Goal: Transaction & Acquisition: Obtain resource

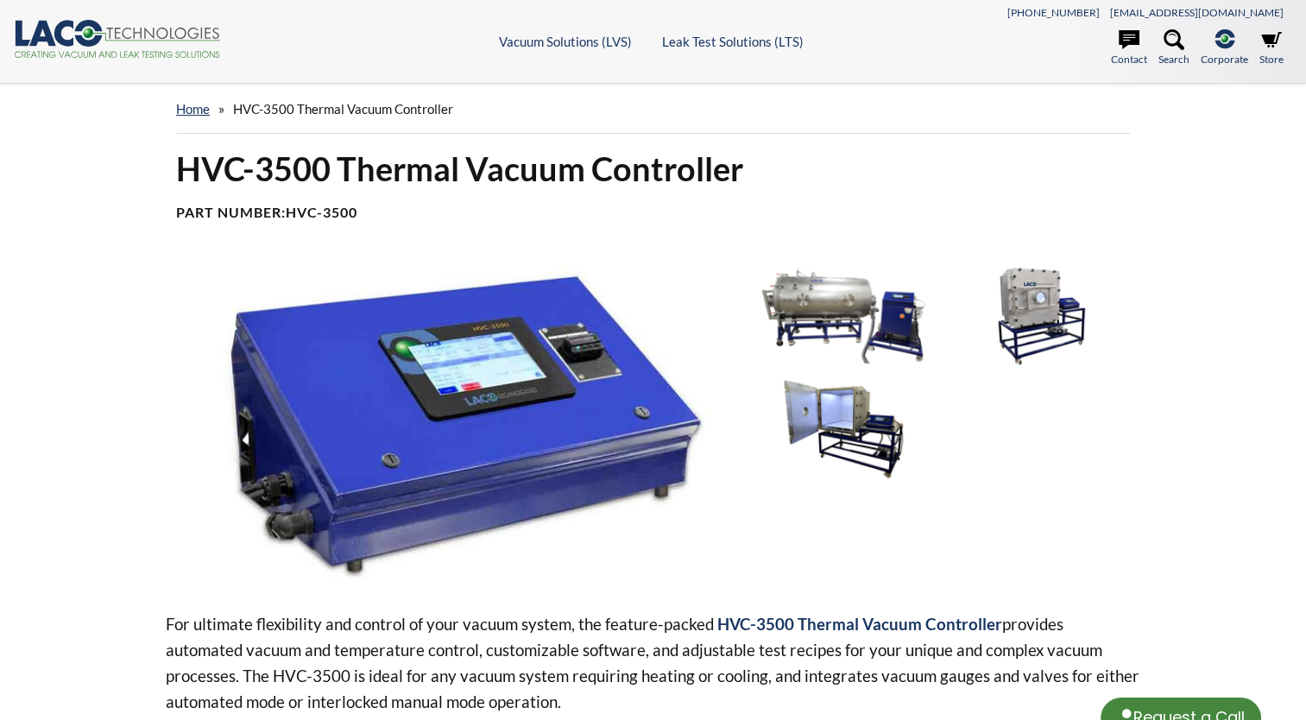
select select "Language Translate Widget"
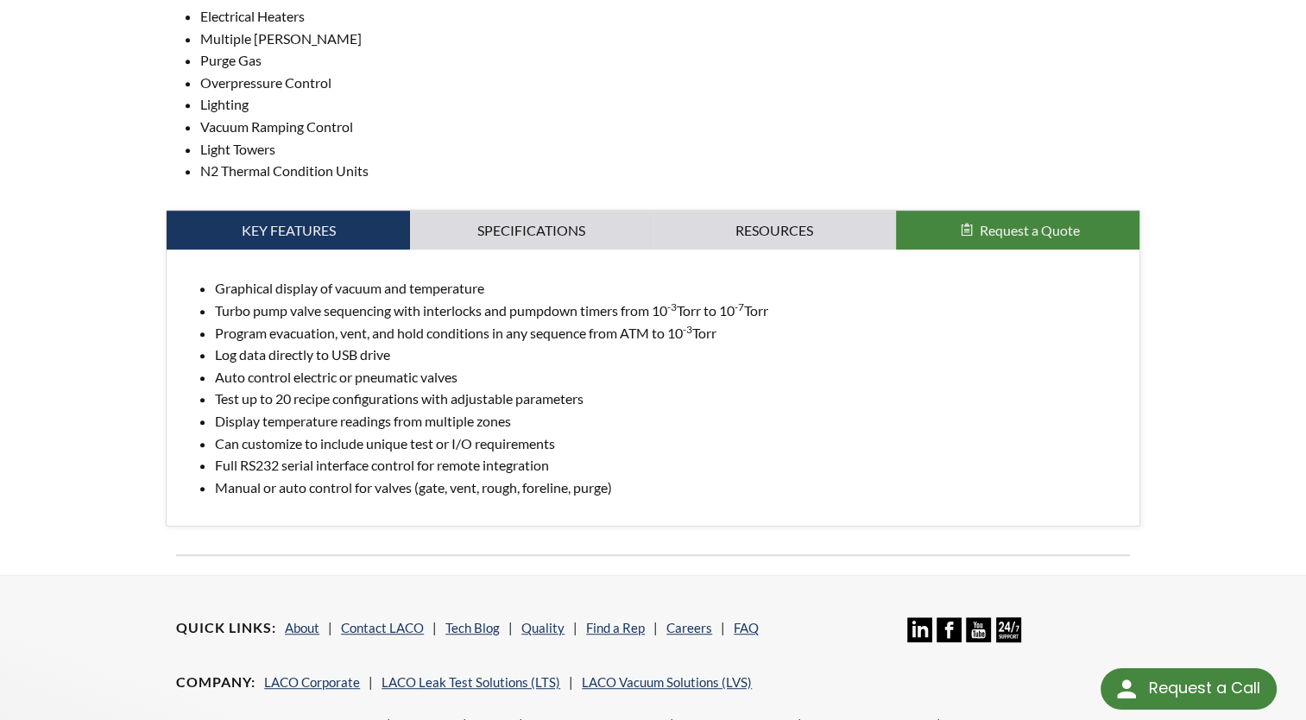
scroll to position [828, 0]
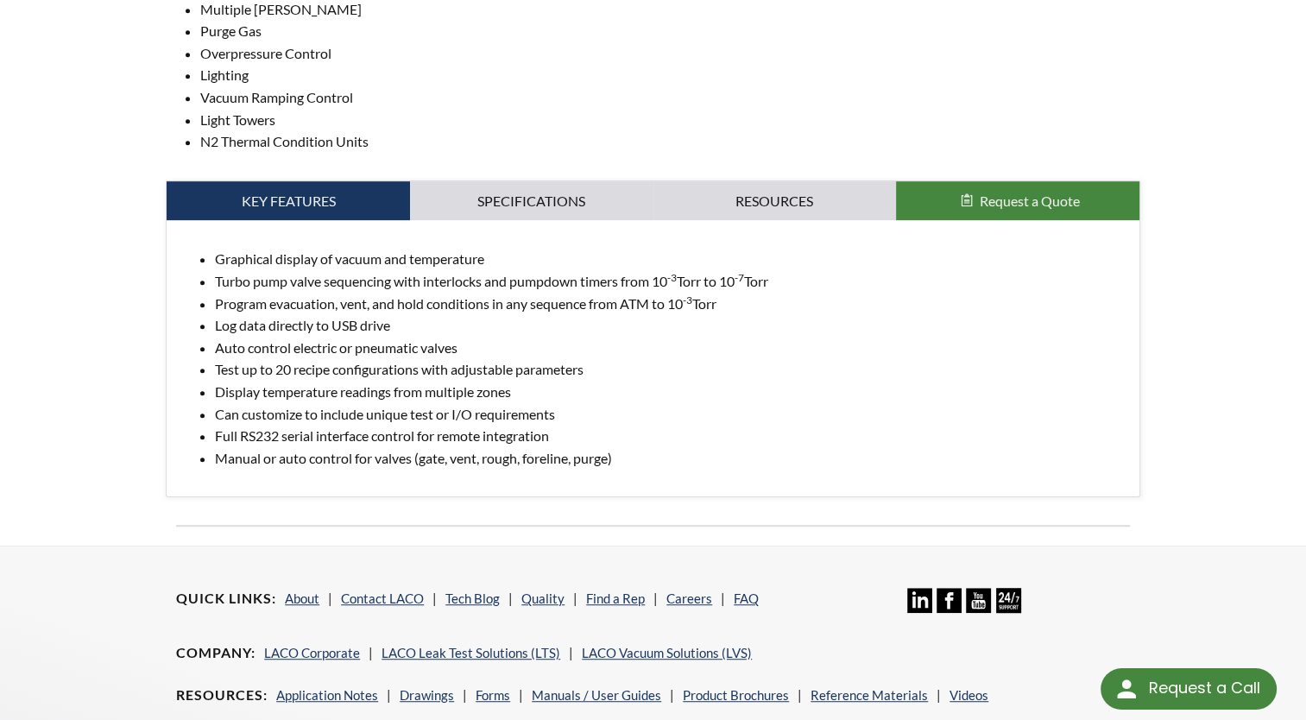
click at [431, 362] on li "Test up to 20 recipe configurations with adjustable parameters" at bounding box center [670, 369] width 910 height 22
drag, startPoint x: 431, startPoint y: 362, endPoint x: 607, endPoint y: 425, distance: 185.9
click at [607, 425] on li "Full RS232 serial interface control for remote integration" at bounding box center [670, 436] width 910 height 22
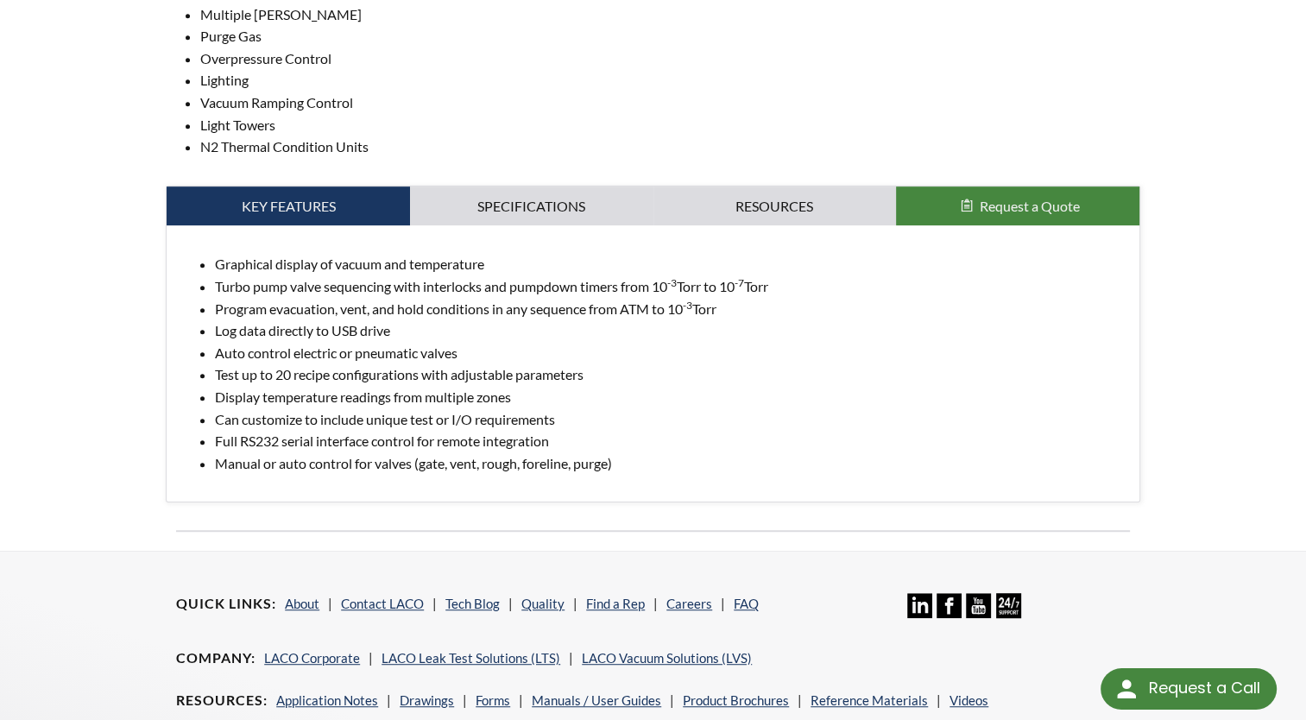
scroll to position [818, 0]
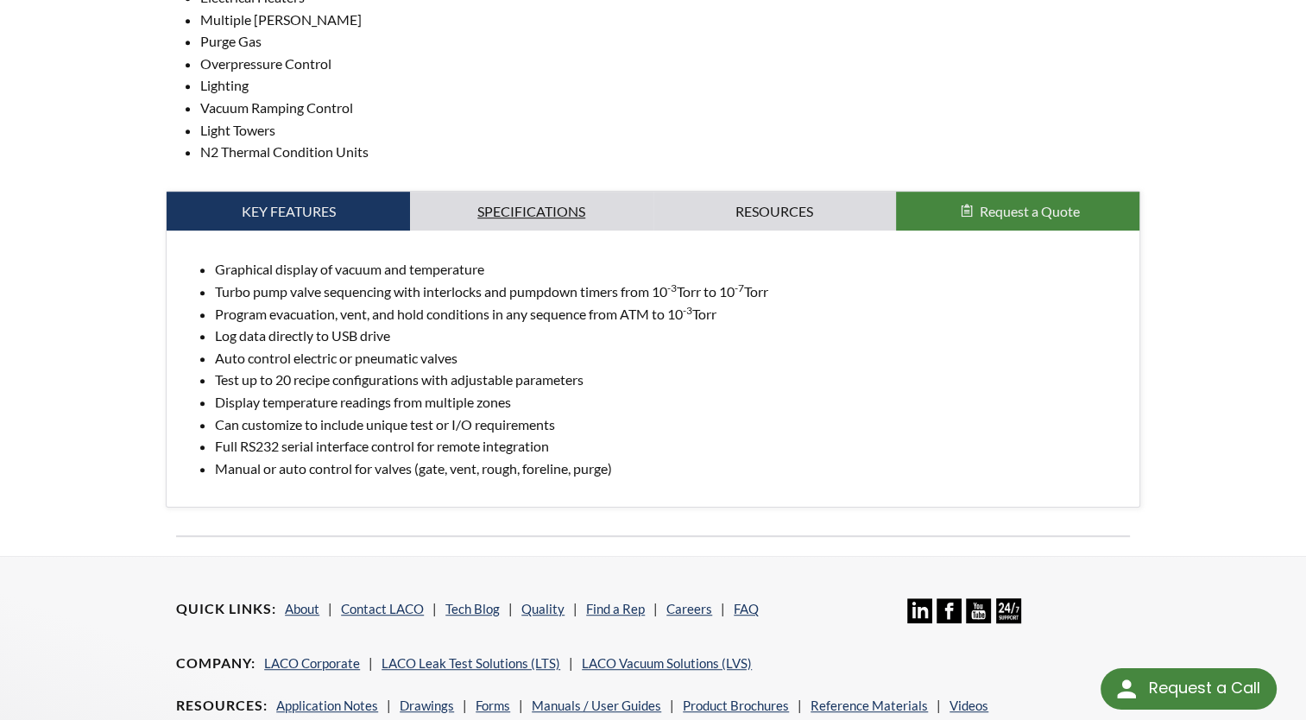
click at [546, 214] on link "Specifications" at bounding box center [531, 212] width 243 height 40
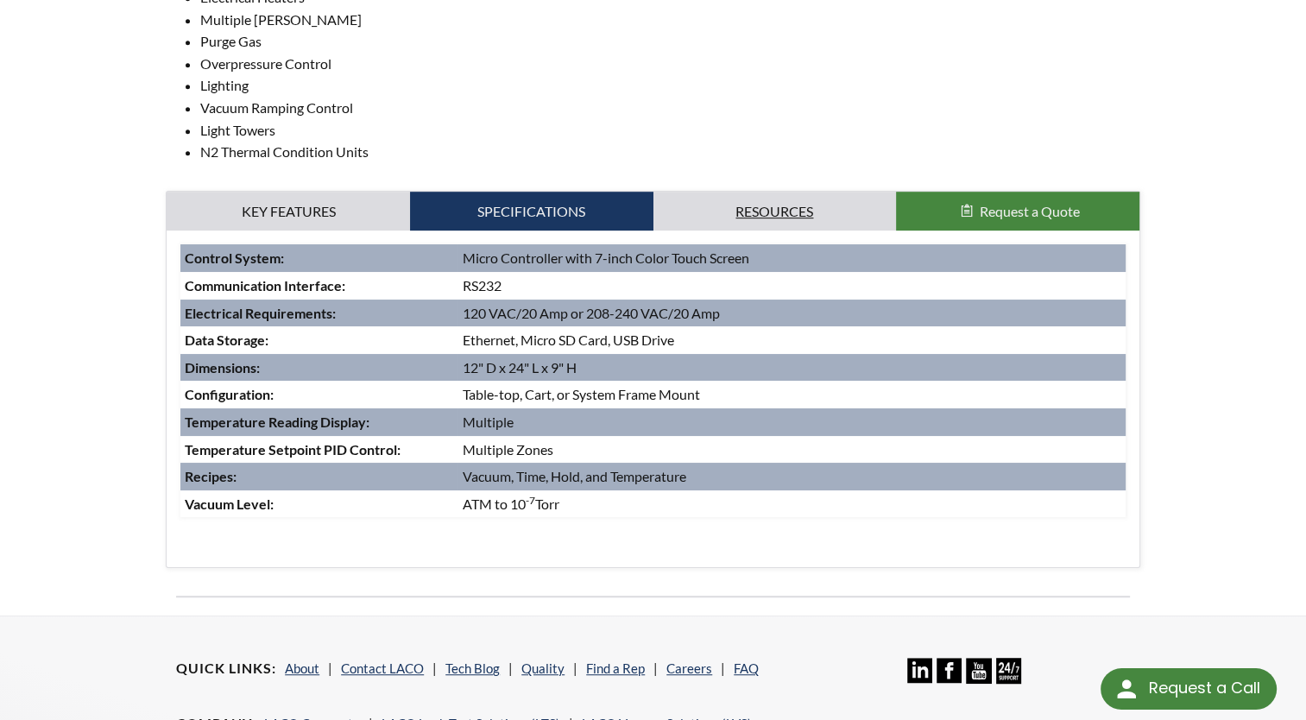
click at [745, 223] on link "Resources" at bounding box center [774, 212] width 243 height 40
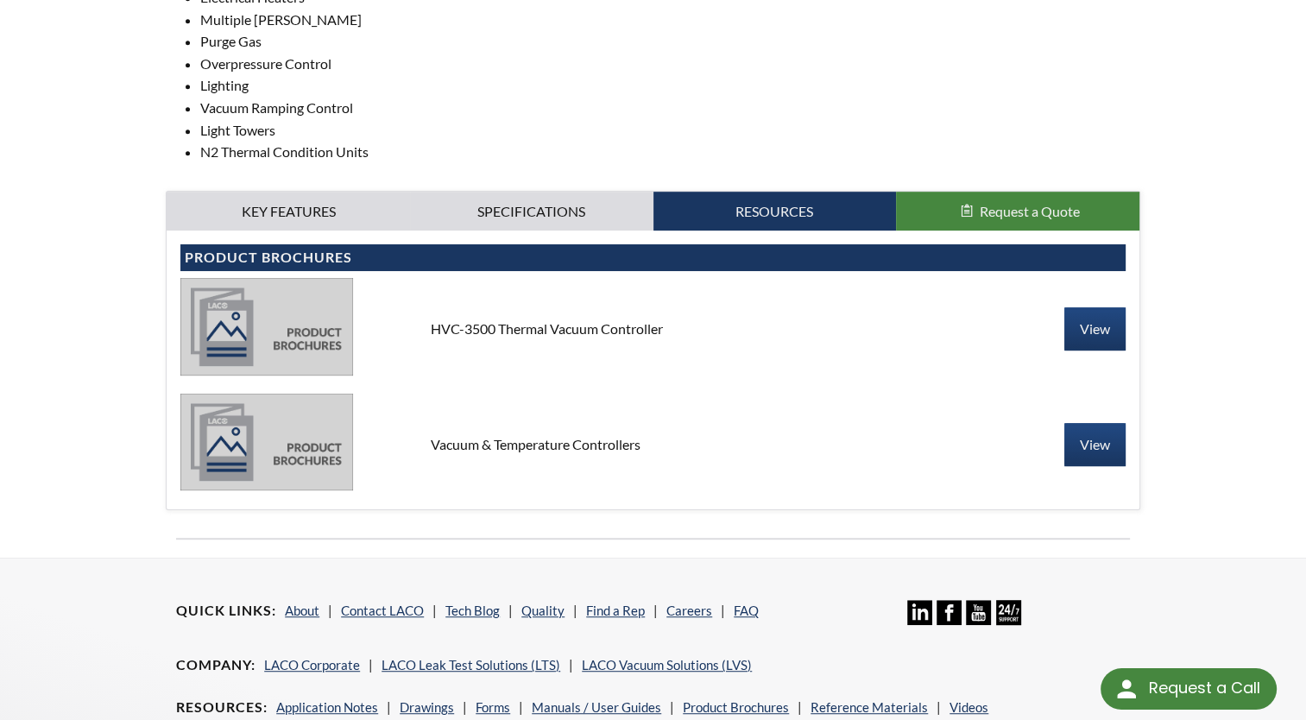
click at [551, 326] on div "HVC-3500 Thermal Vacuum Controller" at bounding box center [653, 328] width 472 height 19
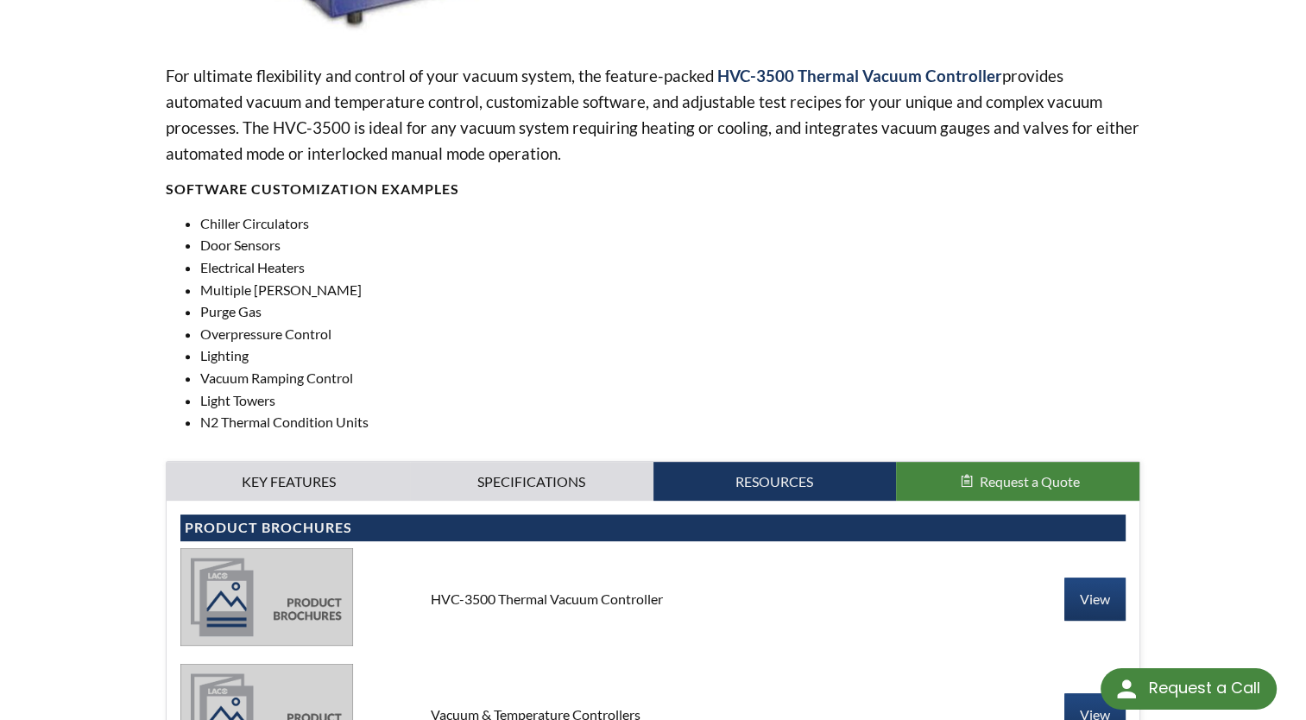
scroll to position [487, 0]
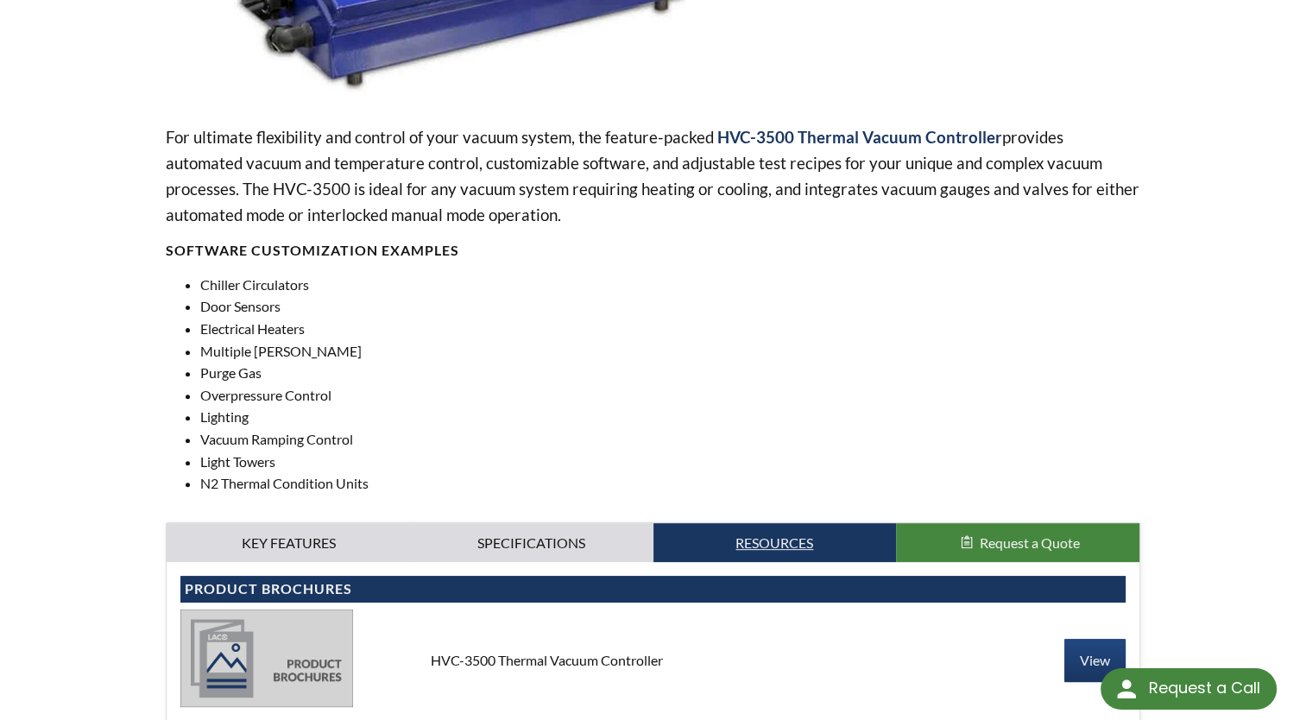
click at [772, 554] on link "Resources" at bounding box center [774, 543] width 243 height 40
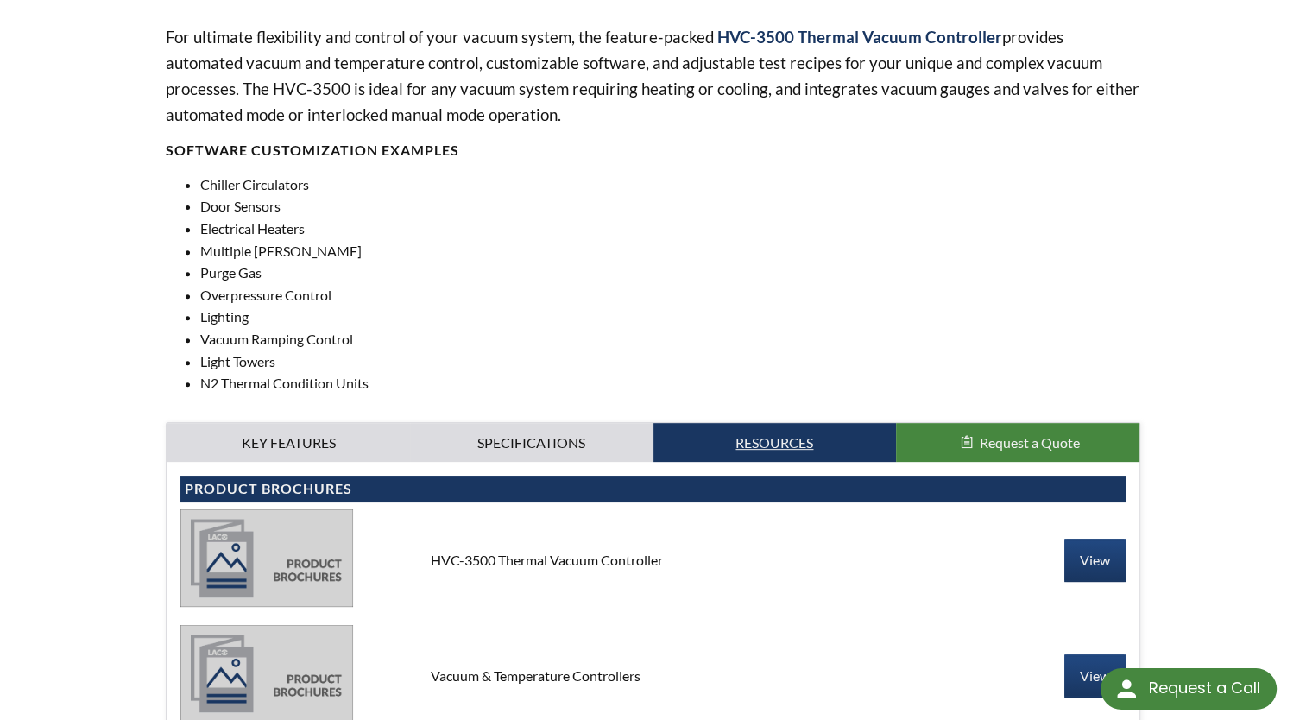
scroll to position [594, 0]
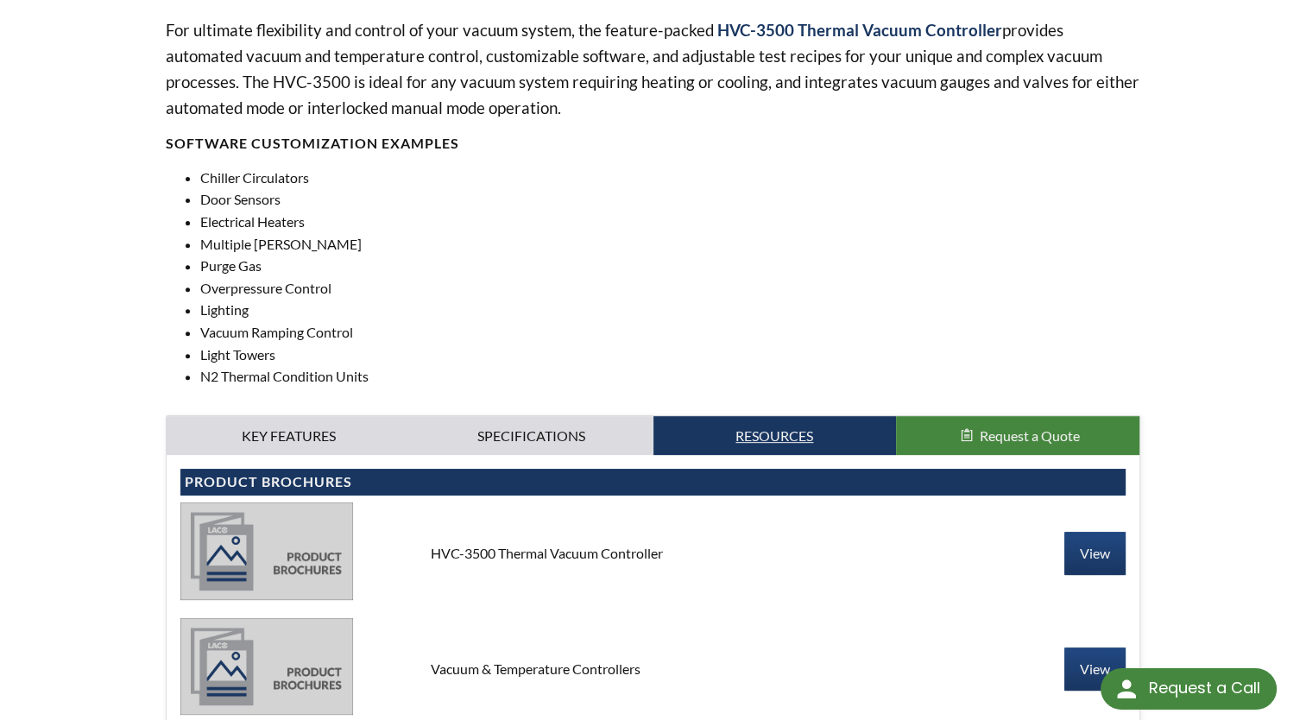
click at [763, 452] on link "Resources" at bounding box center [774, 436] width 243 height 40
click at [763, 443] on link "Resources" at bounding box center [774, 436] width 243 height 40
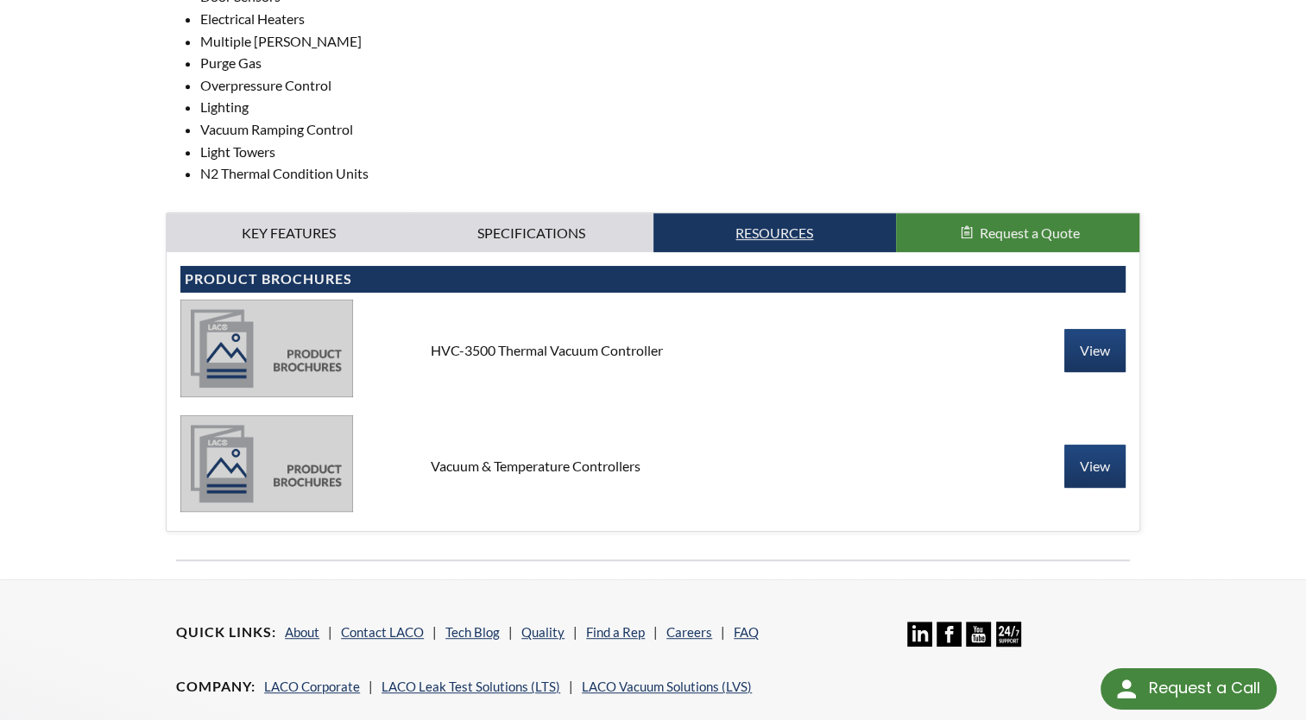
scroll to position [800, 0]
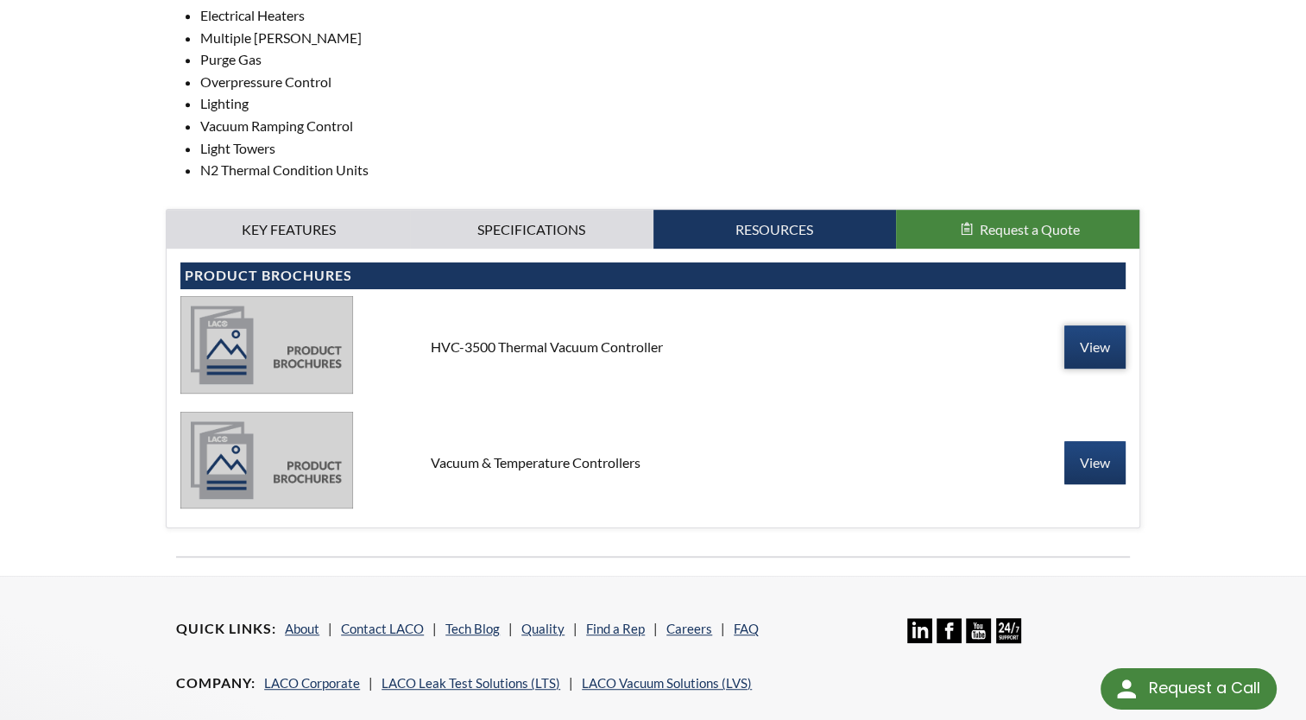
click at [1098, 340] on link "View" at bounding box center [1094, 346] width 61 height 43
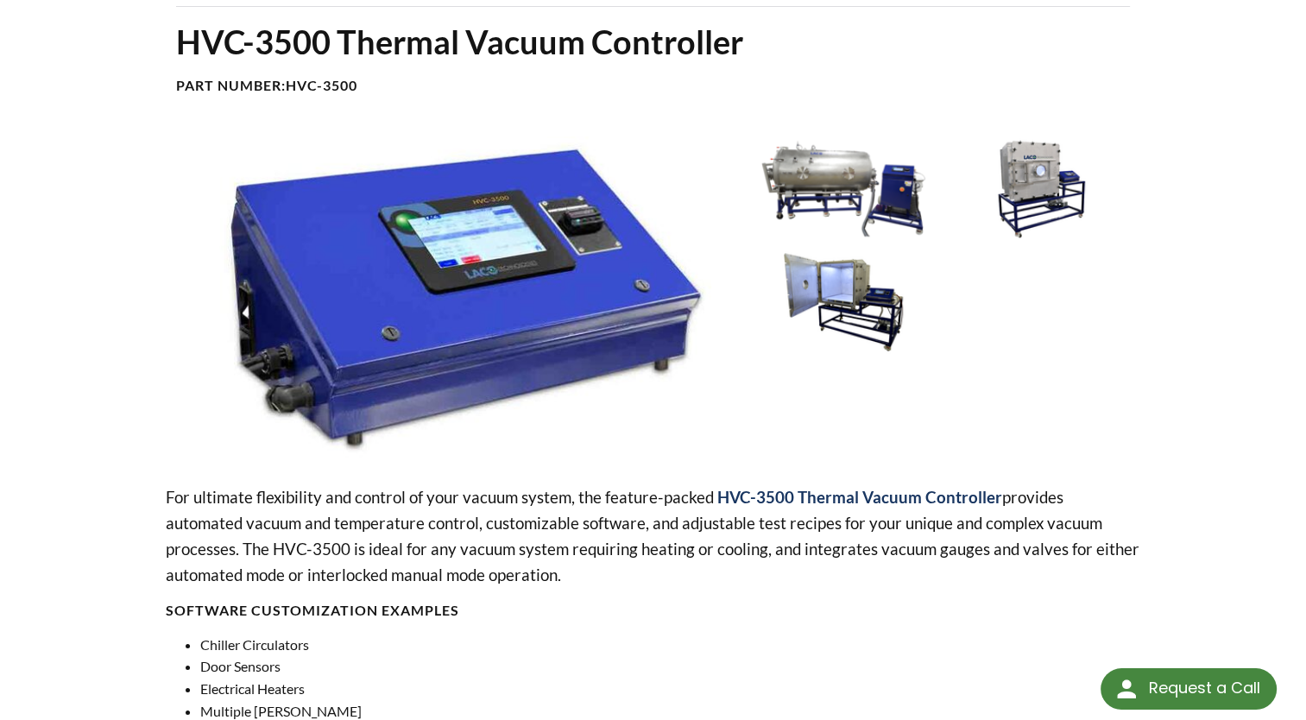
scroll to position [0, 0]
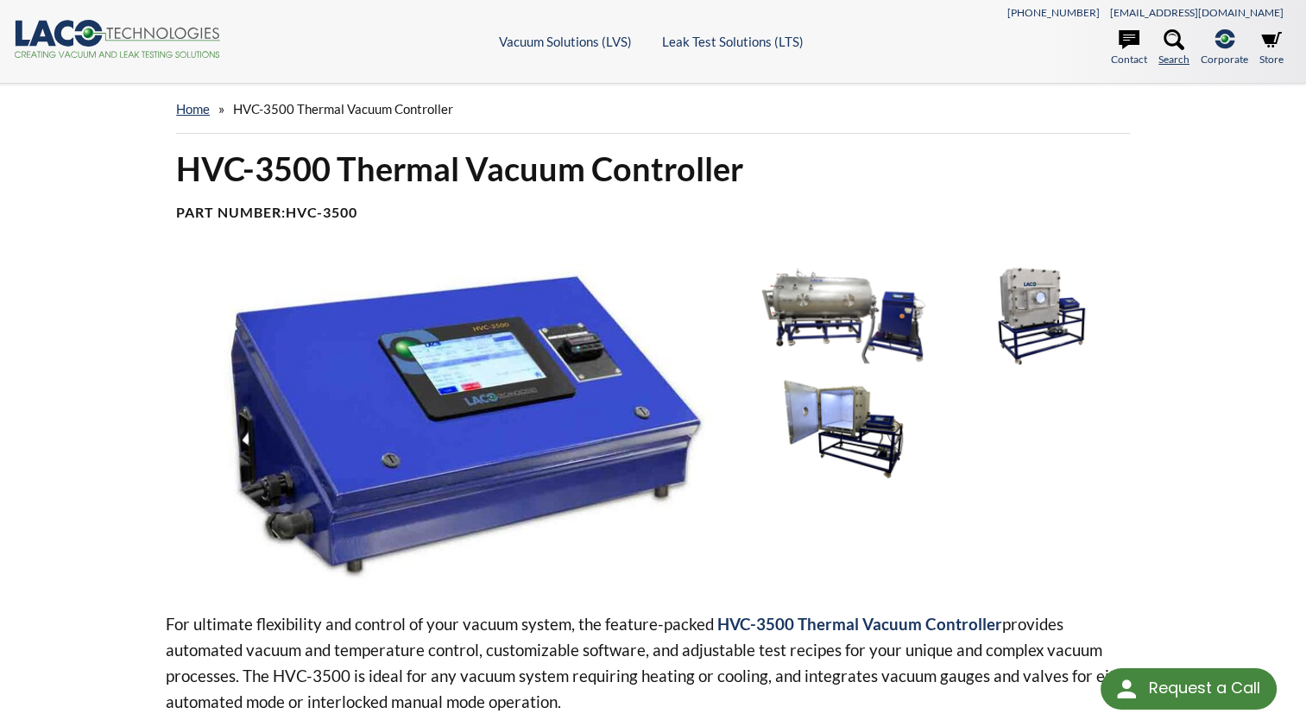
click at [1182, 36] on icon at bounding box center [1173, 39] width 21 height 21
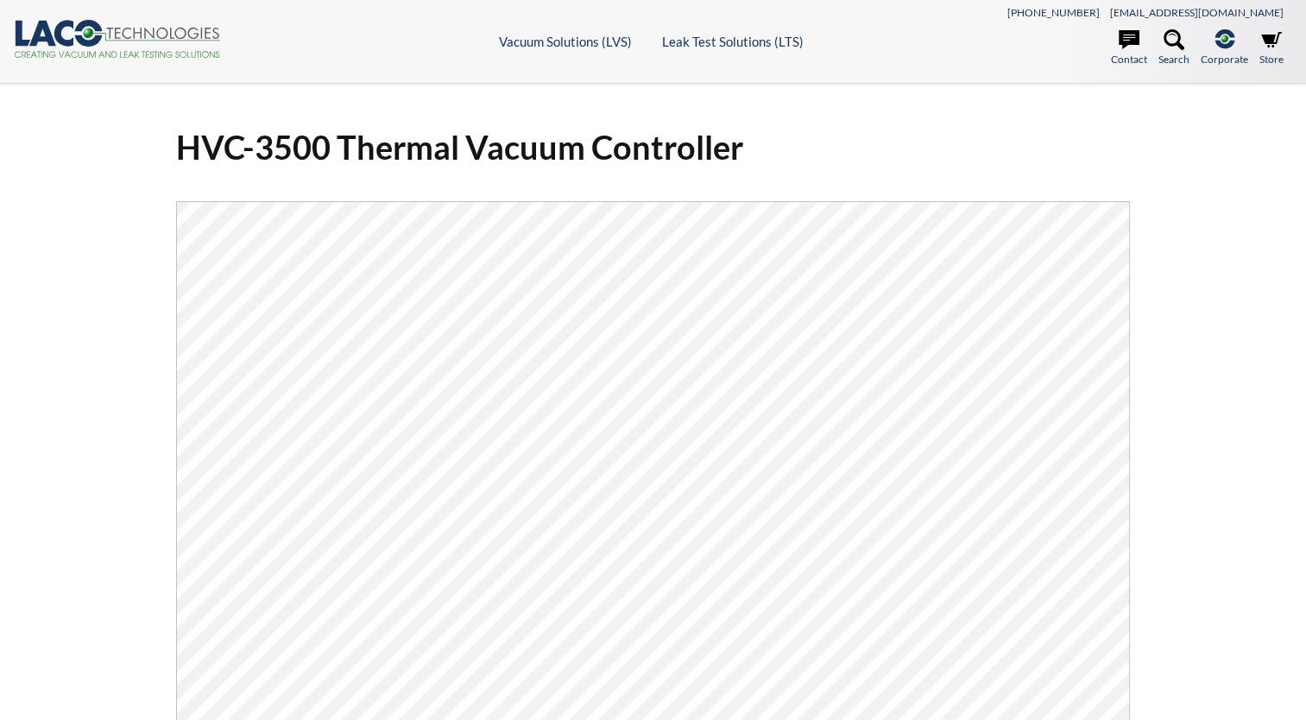
select select "Language Translate Widget"
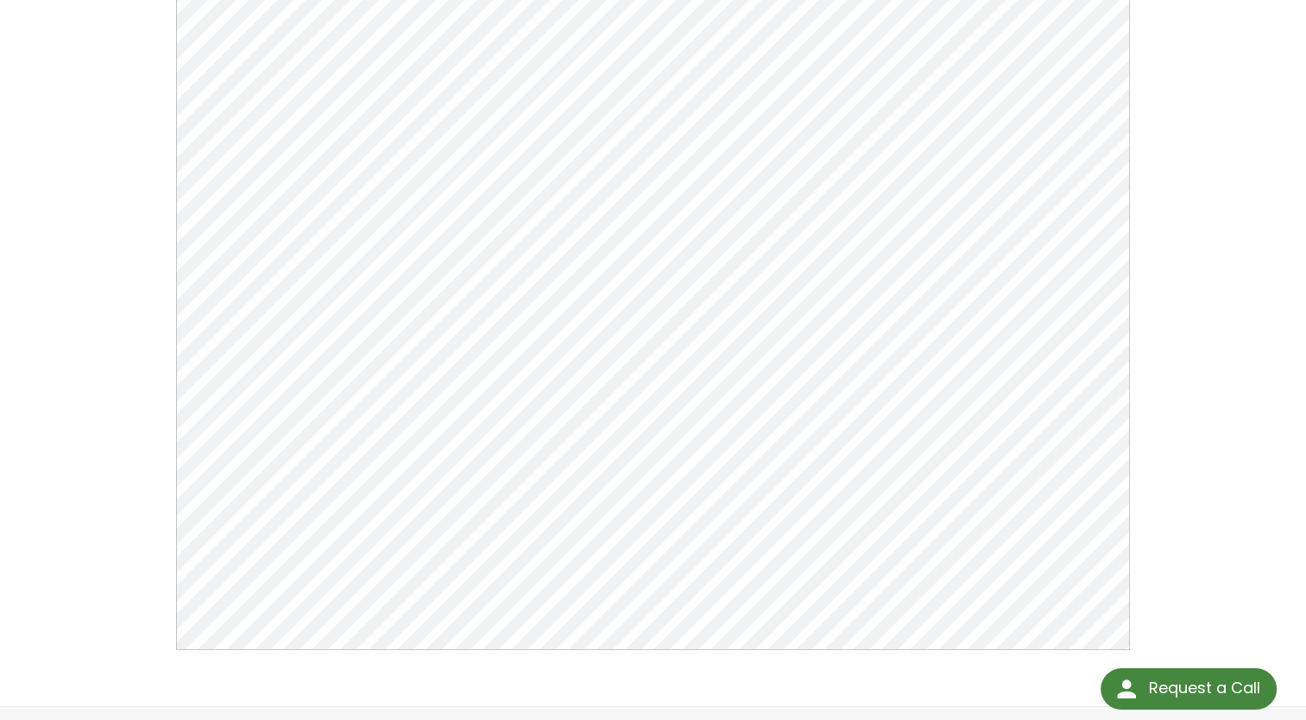
scroll to position [272, 0]
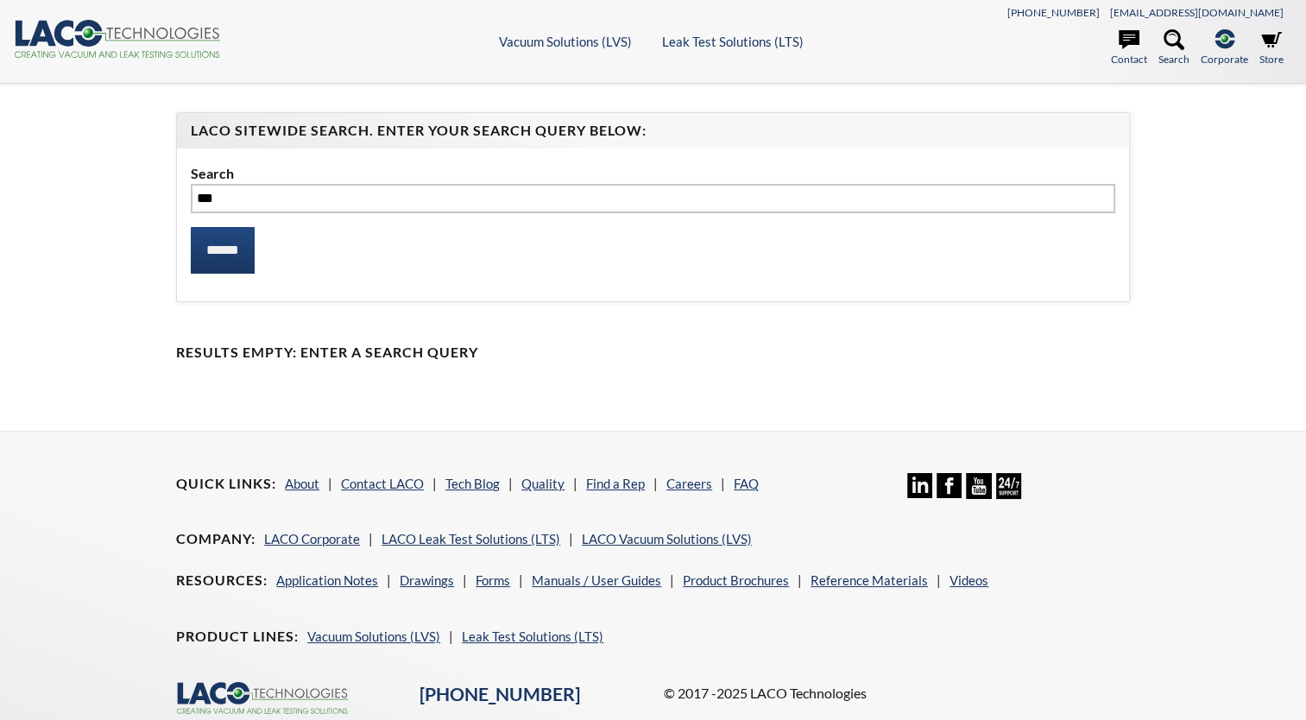
type input "****"
select select "Language Translate Widget"
type input "******"
click at [191, 227] on input "******" at bounding box center [223, 250] width 64 height 47
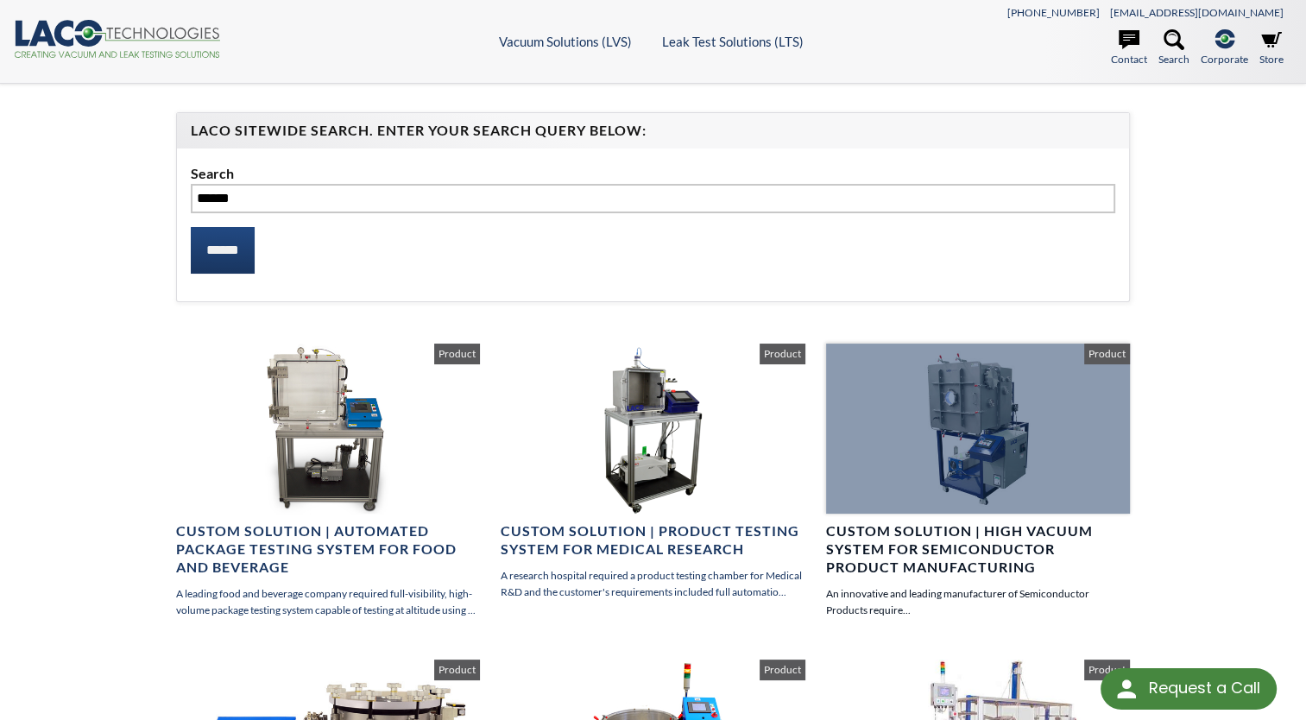
click at [973, 533] on h4 "Custom Solution | High Vacuum System for Semiconductor Product Manufacturing" at bounding box center [978, 548] width 304 height 53
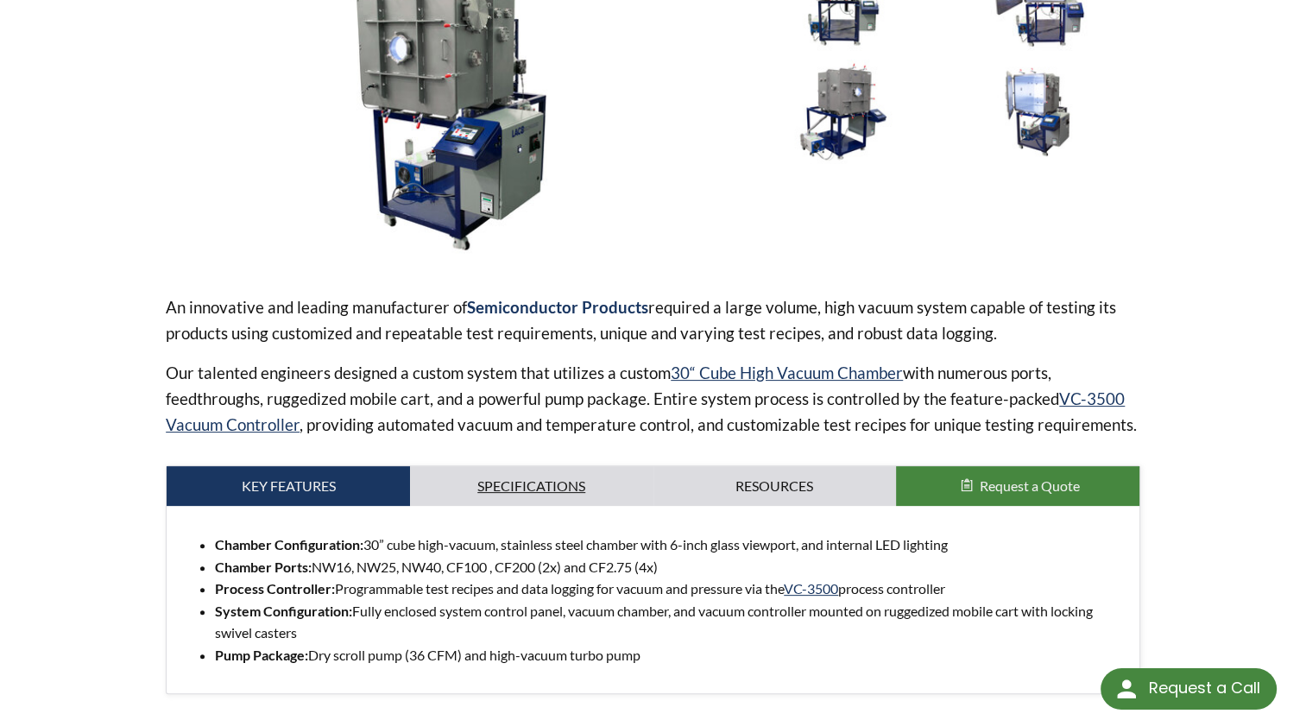
scroll to position [388, 0]
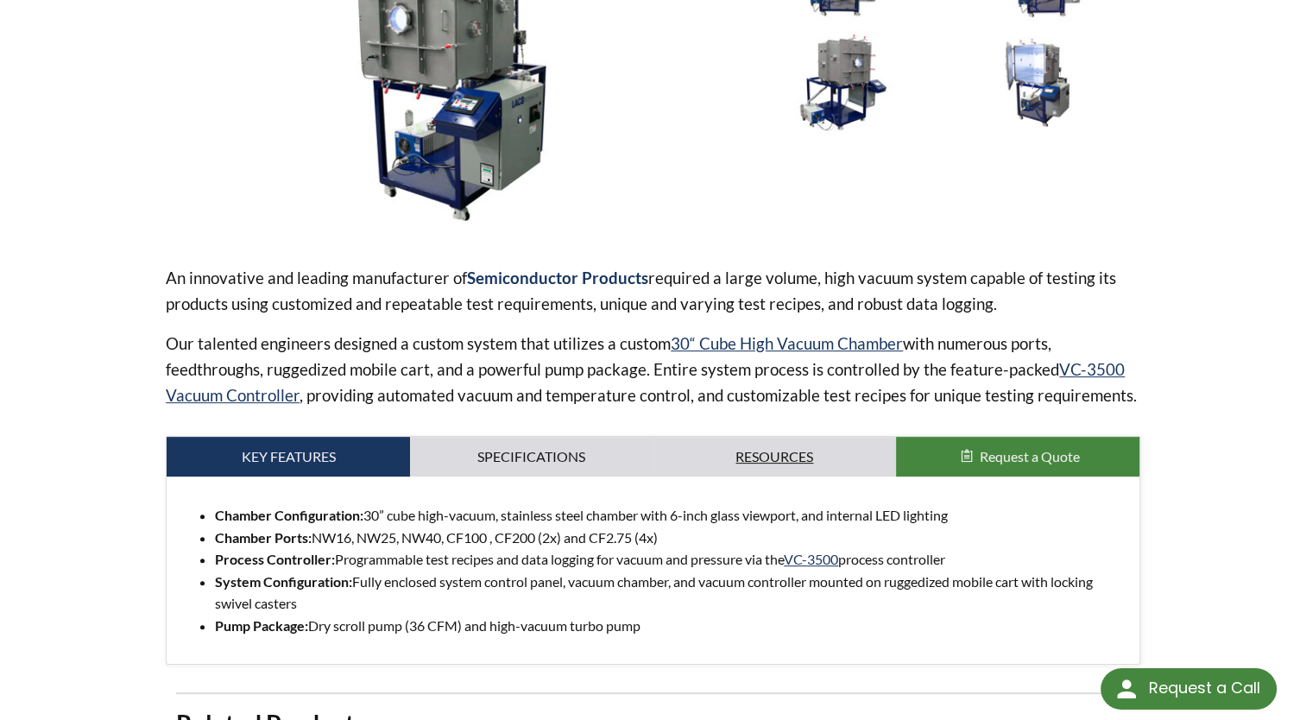
click at [834, 440] on link "Resources" at bounding box center [774, 457] width 243 height 40
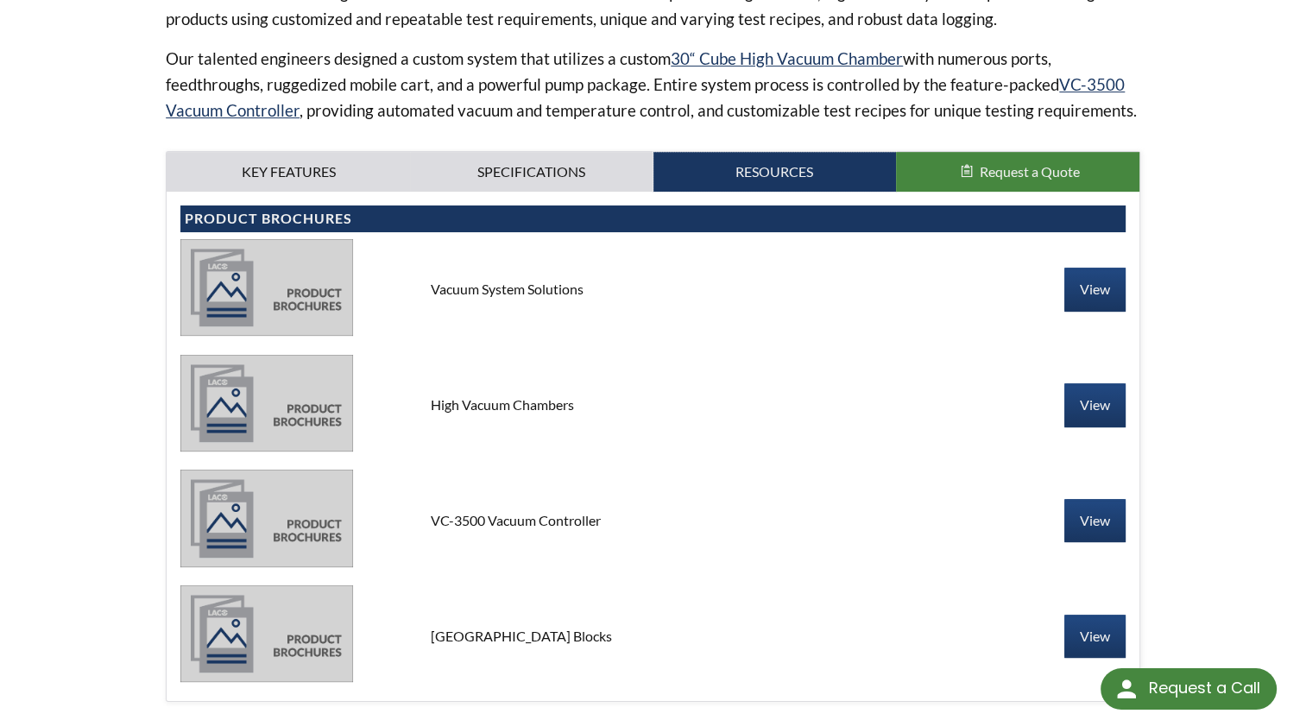
scroll to position [670, 0]
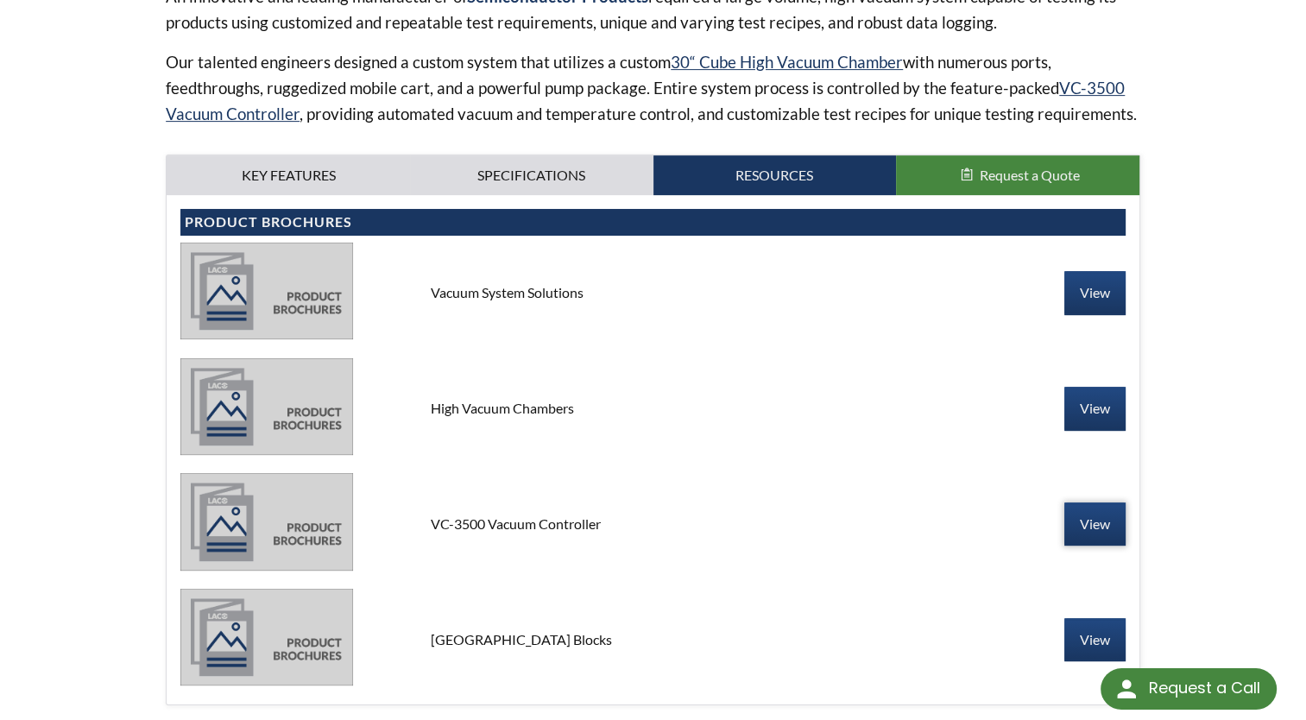
click at [1102, 522] on link "View" at bounding box center [1094, 523] width 61 height 43
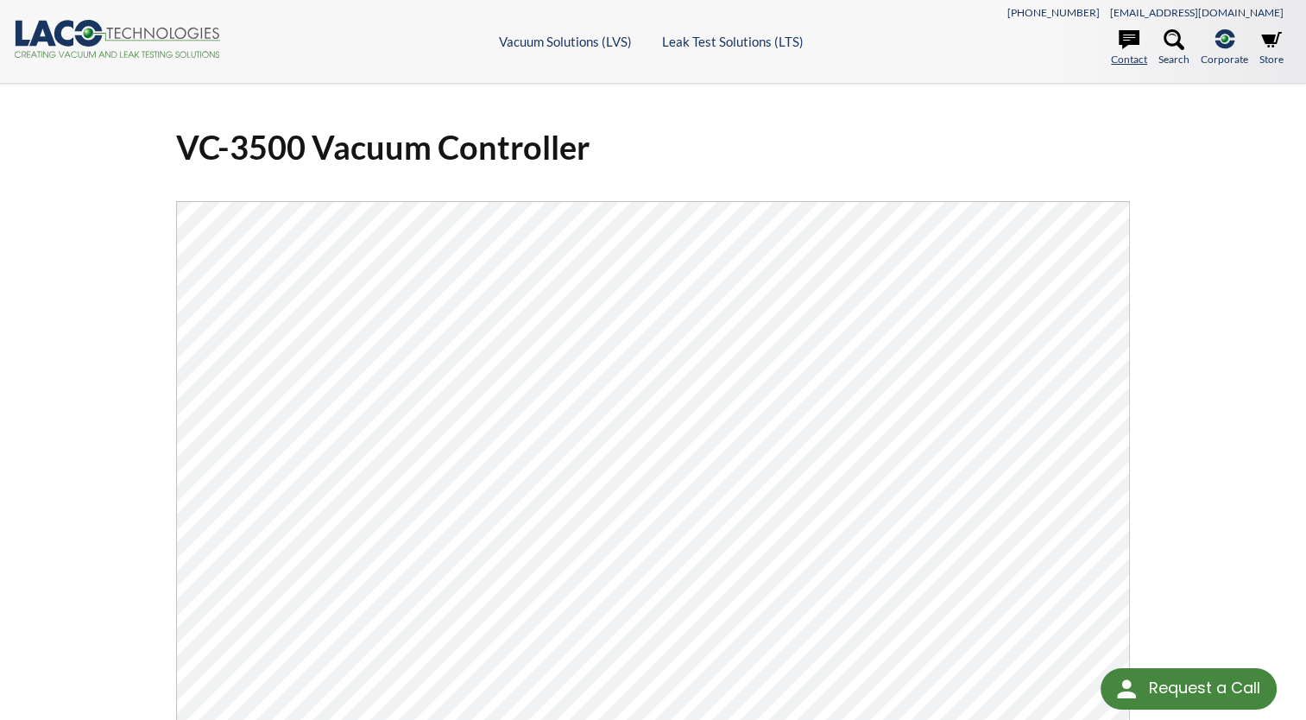
click at [1128, 59] on link "Contact" at bounding box center [1129, 48] width 36 height 38
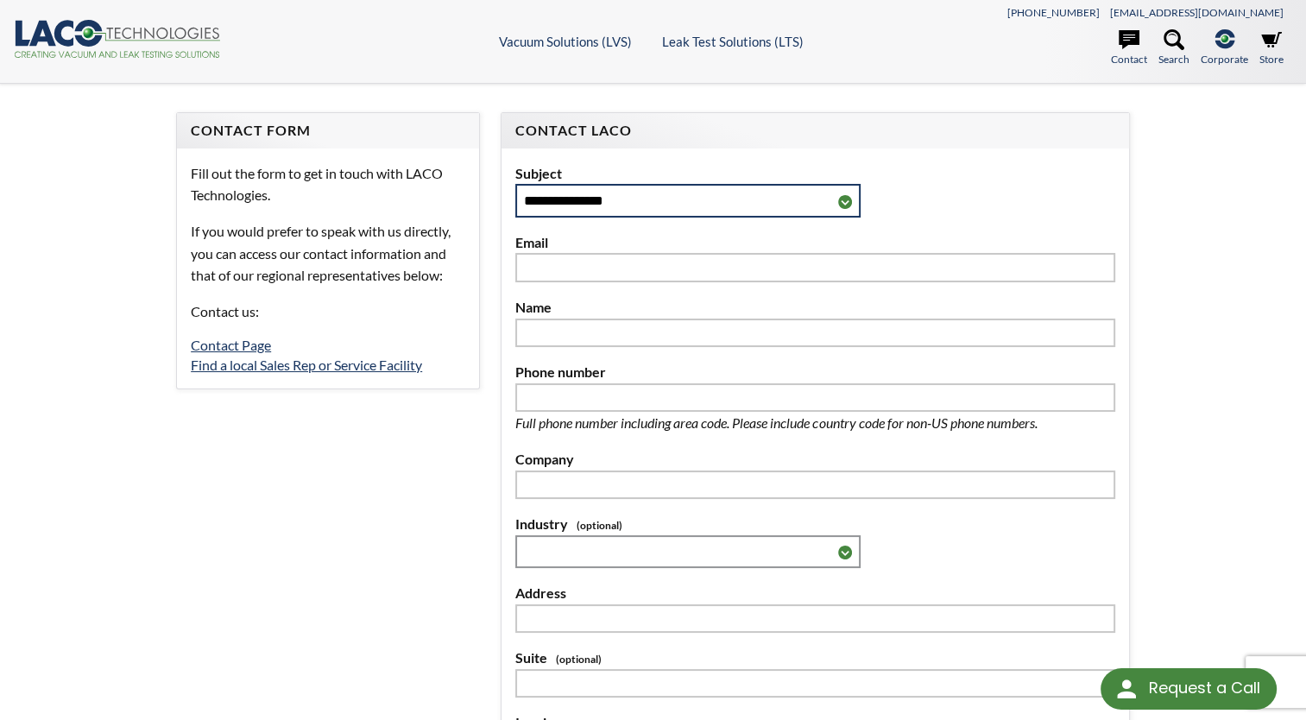
click at [713, 201] on select "**********" at bounding box center [687, 200] width 345 height 33
click at [515, 184] on select "**********" at bounding box center [687, 200] width 345 height 33
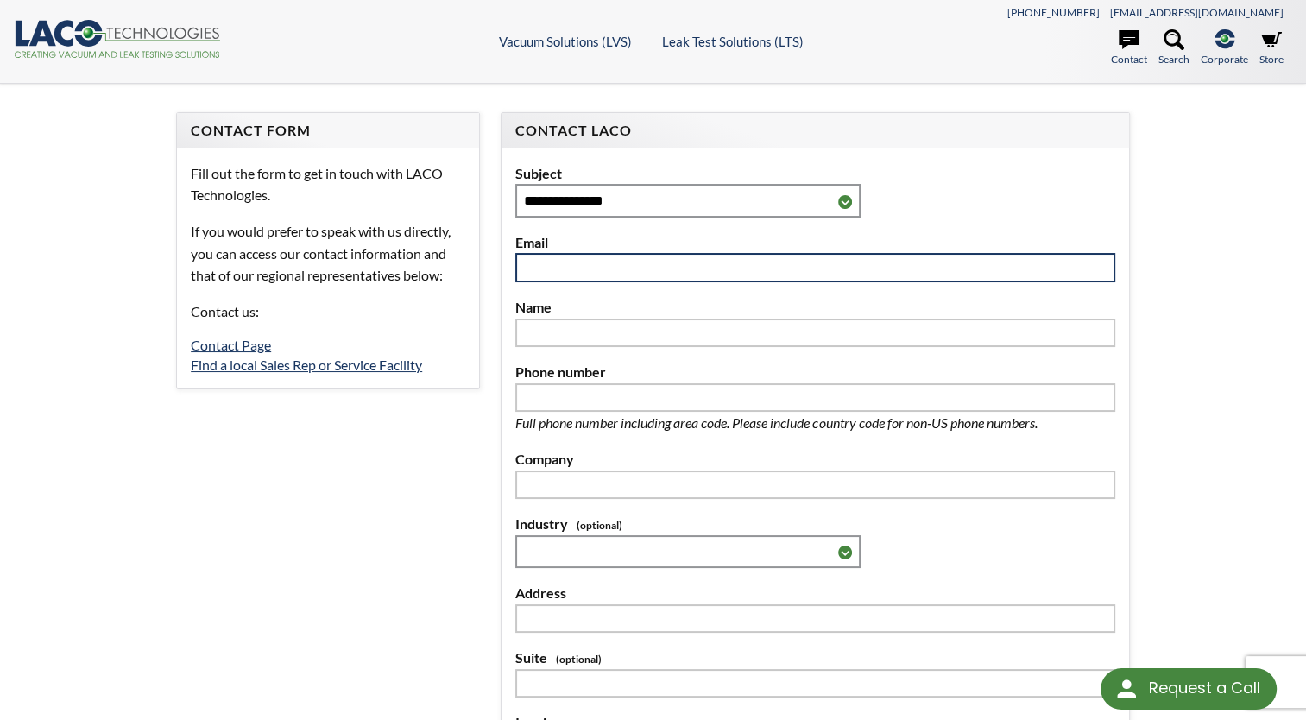
click at [644, 256] on input "text" at bounding box center [814, 267] width 599 height 29
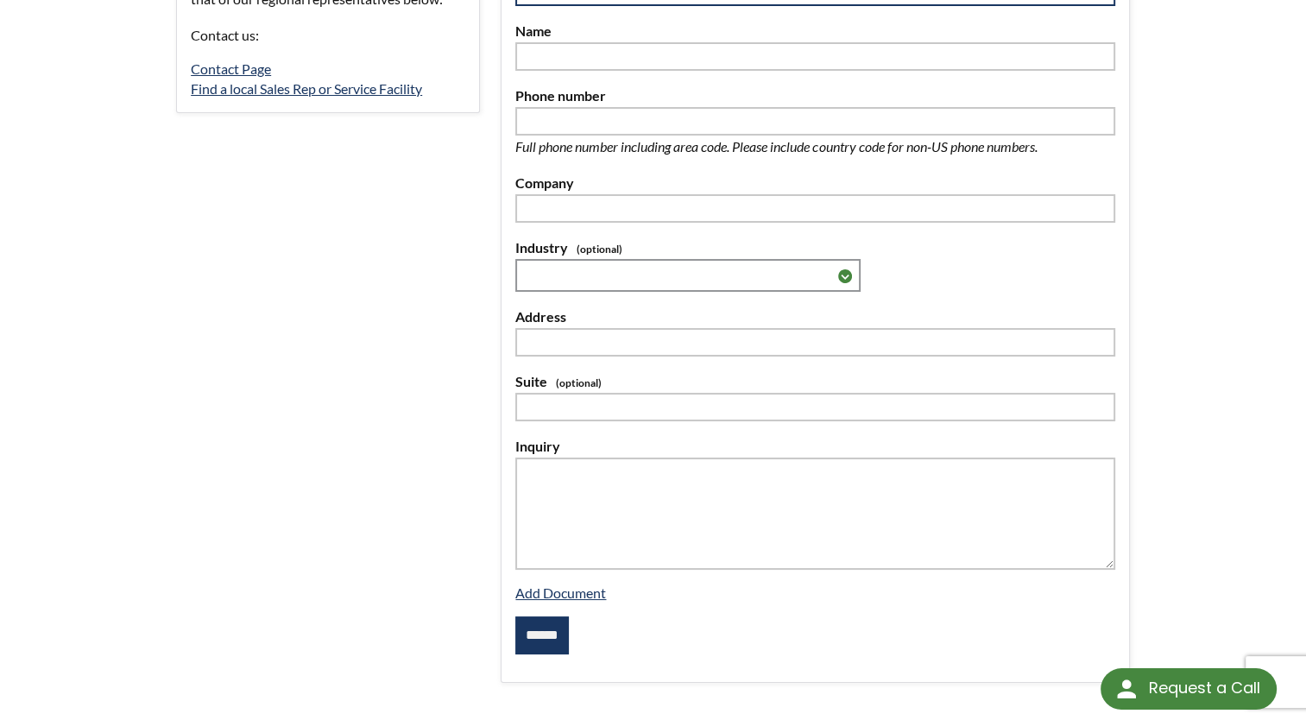
scroll to position [276, 0]
click at [832, 371] on label "Suite" at bounding box center [814, 381] width 599 height 22
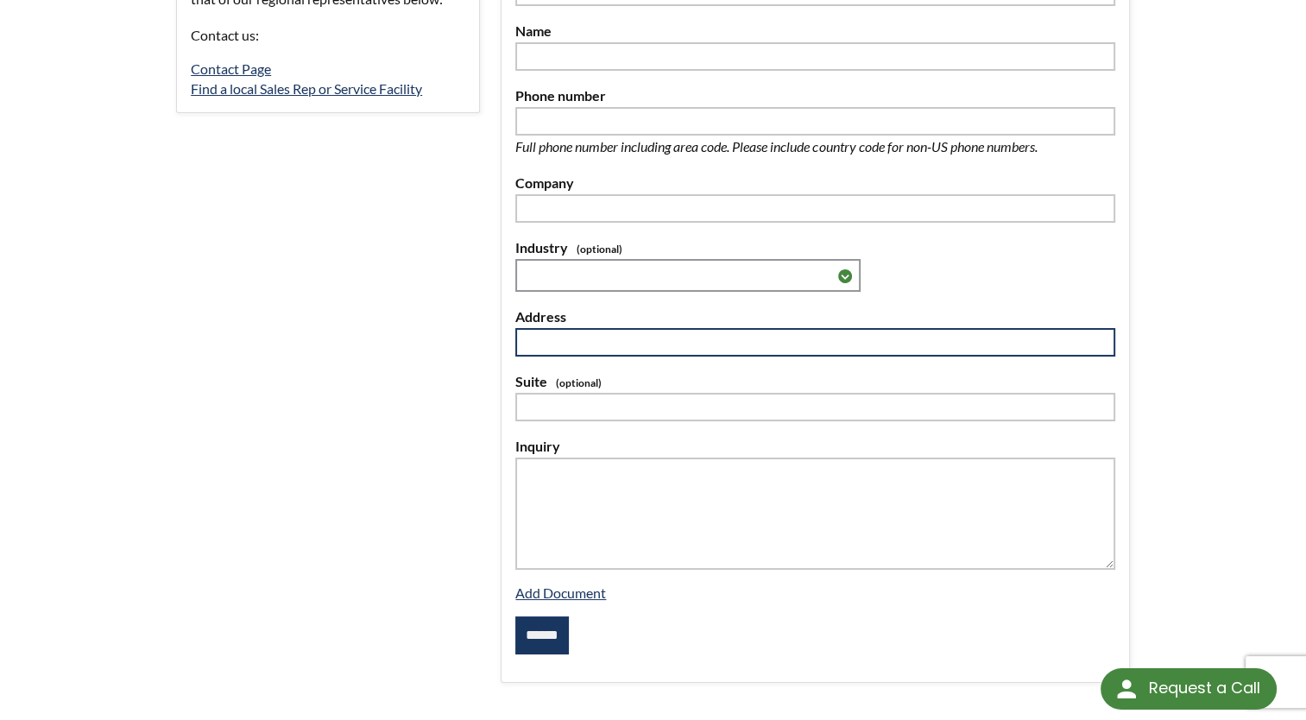
click at [792, 331] on input at bounding box center [814, 342] width 599 height 29
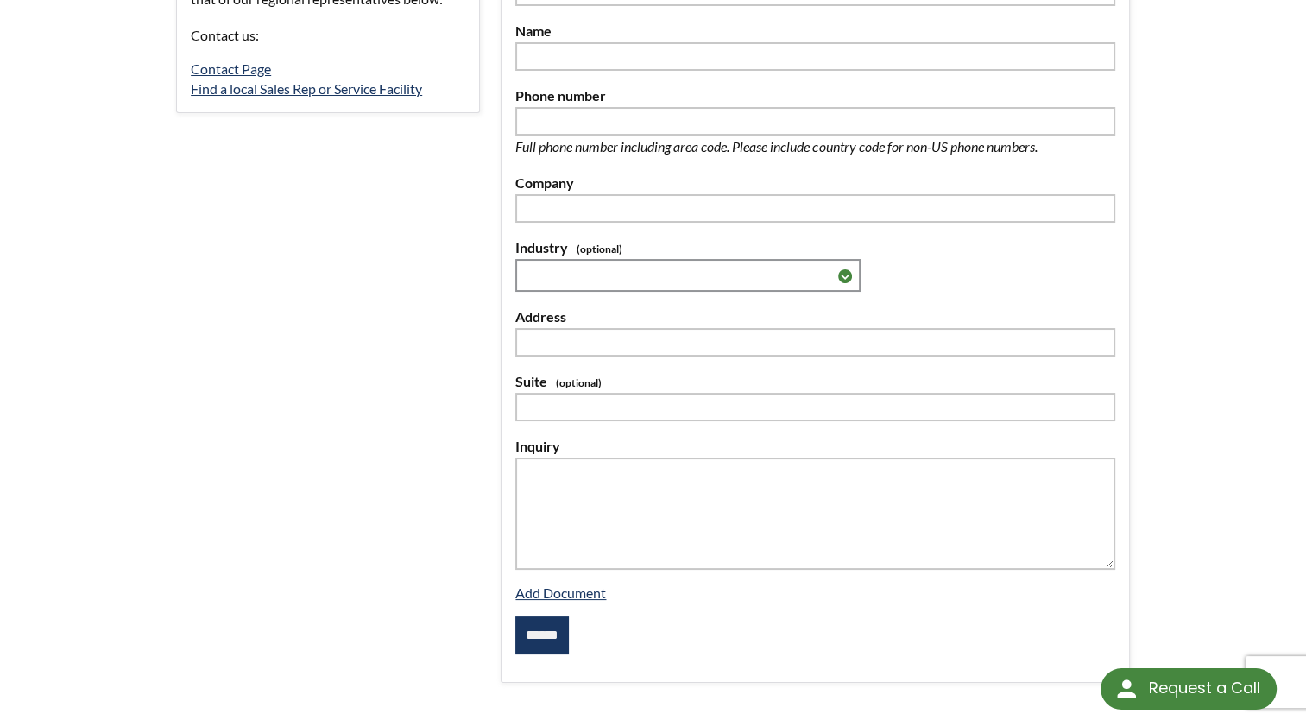
click at [787, 318] on label "Address" at bounding box center [814, 316] width 599 height 22
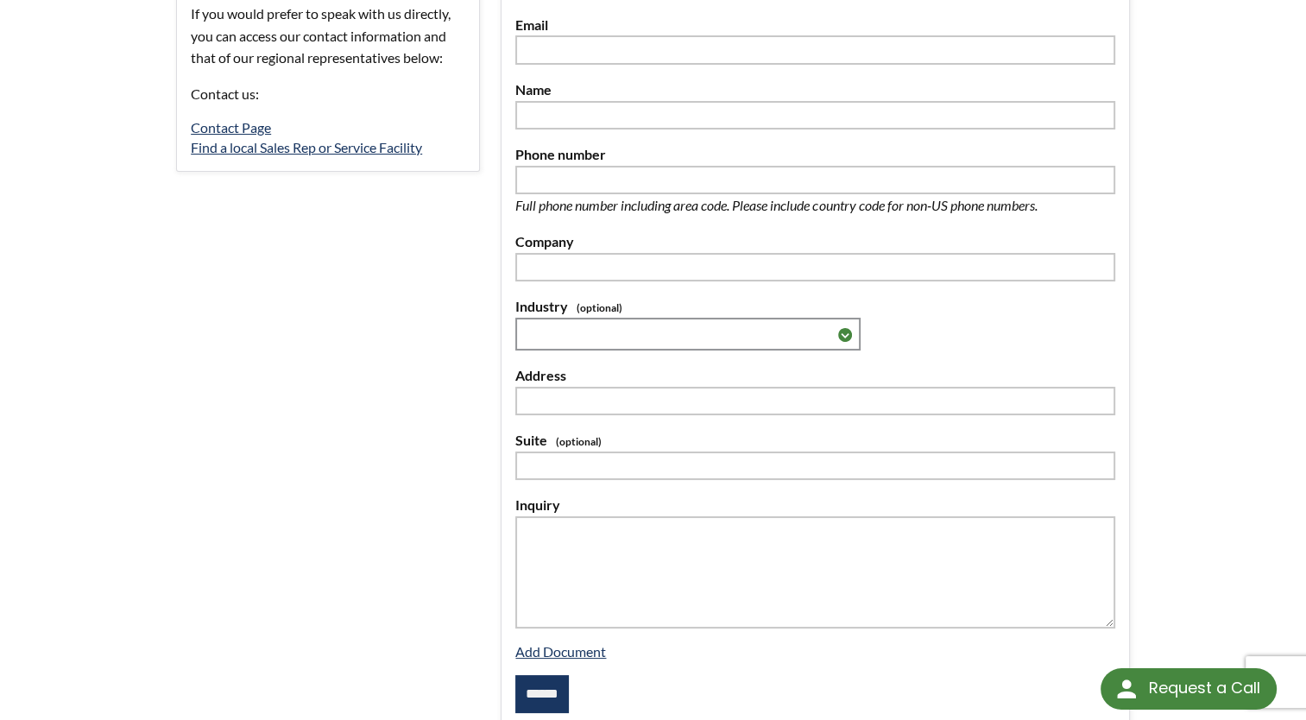
scroll to position [0, 0]
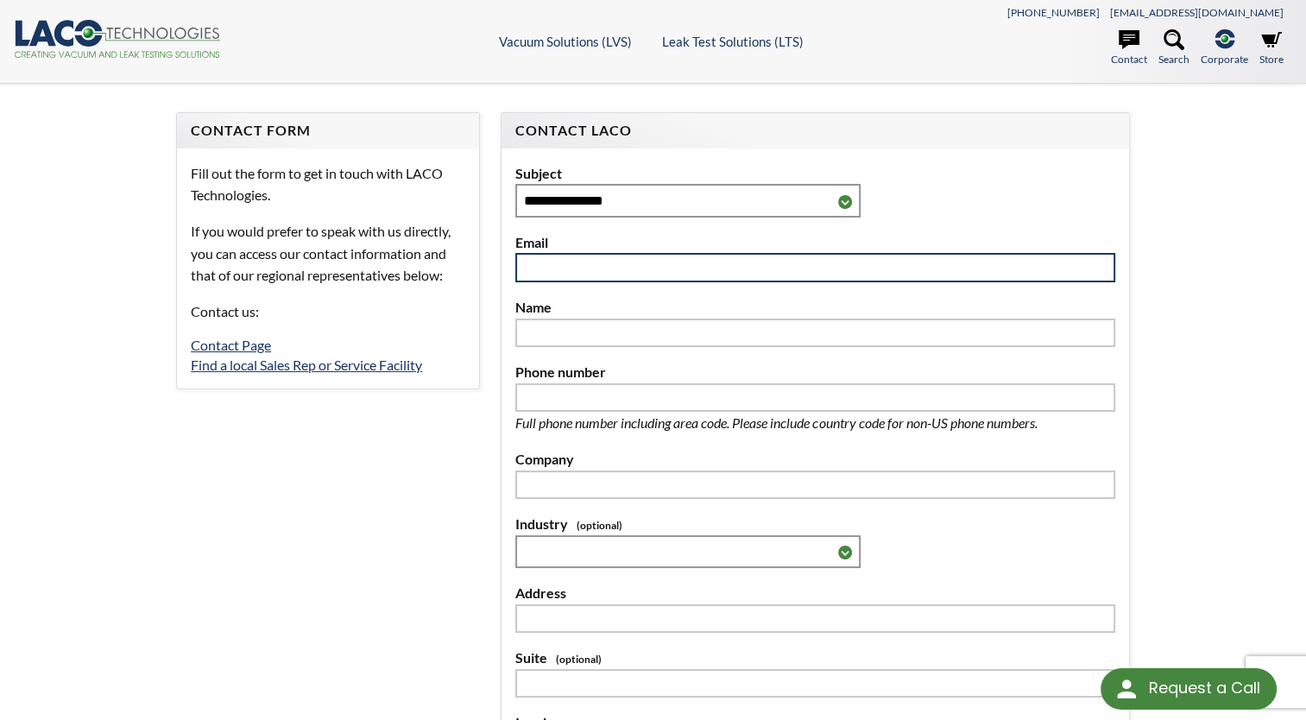
click at [674, 268] on input "text" at bounding box center [814, 267] width 599 height 29
type input "**********"
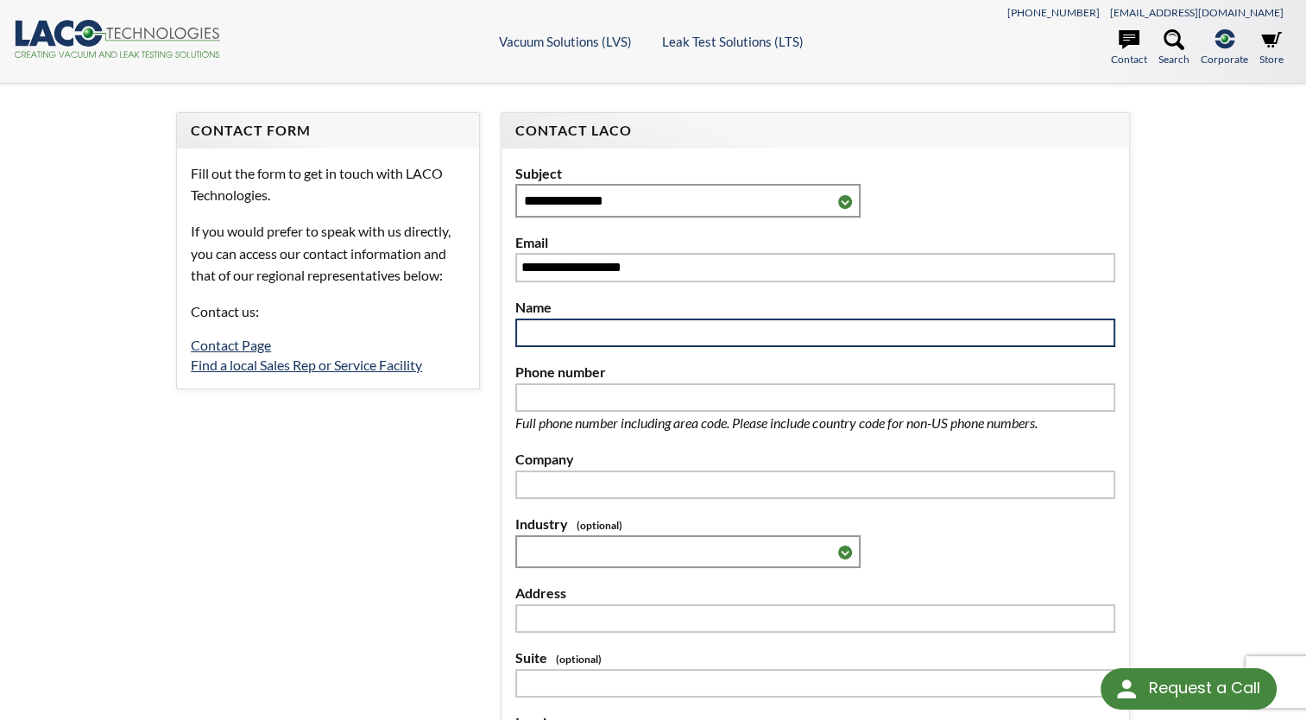
click at [639, 337] on input "text" at bounding box center [814, 332] width 599 height 29
type input "*"
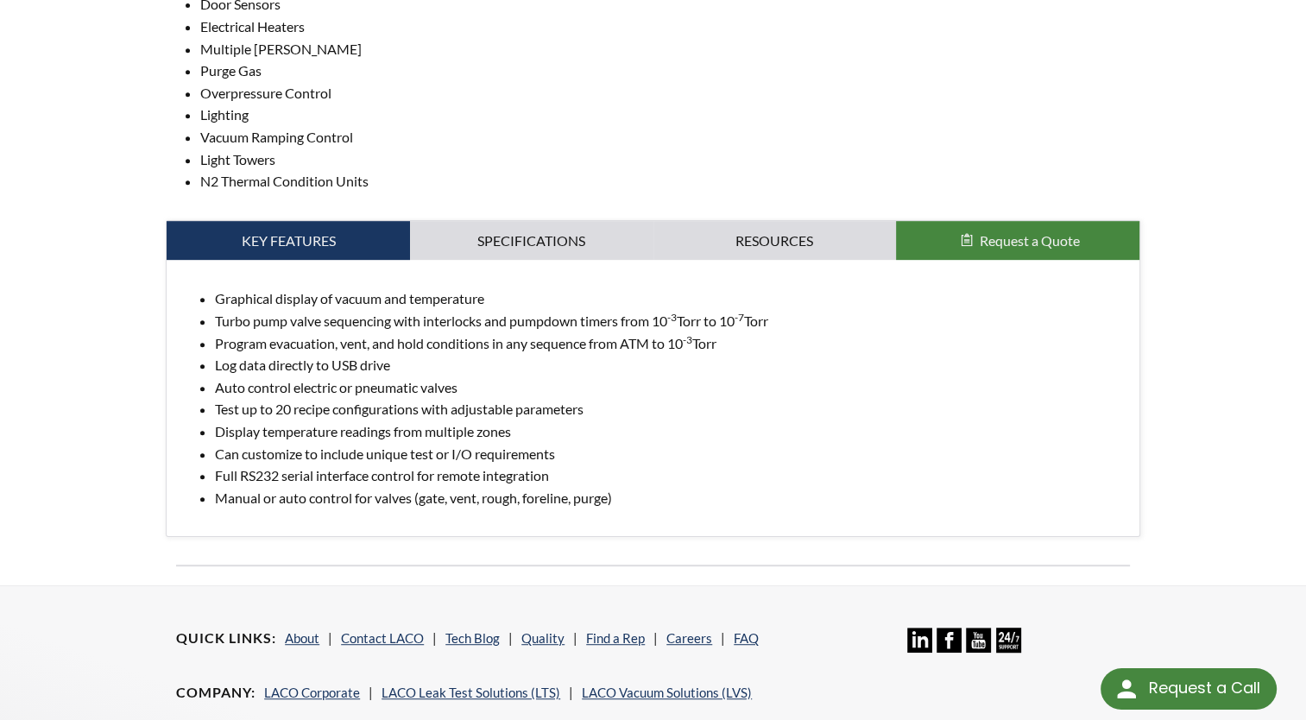
scroll to position [787, 0]
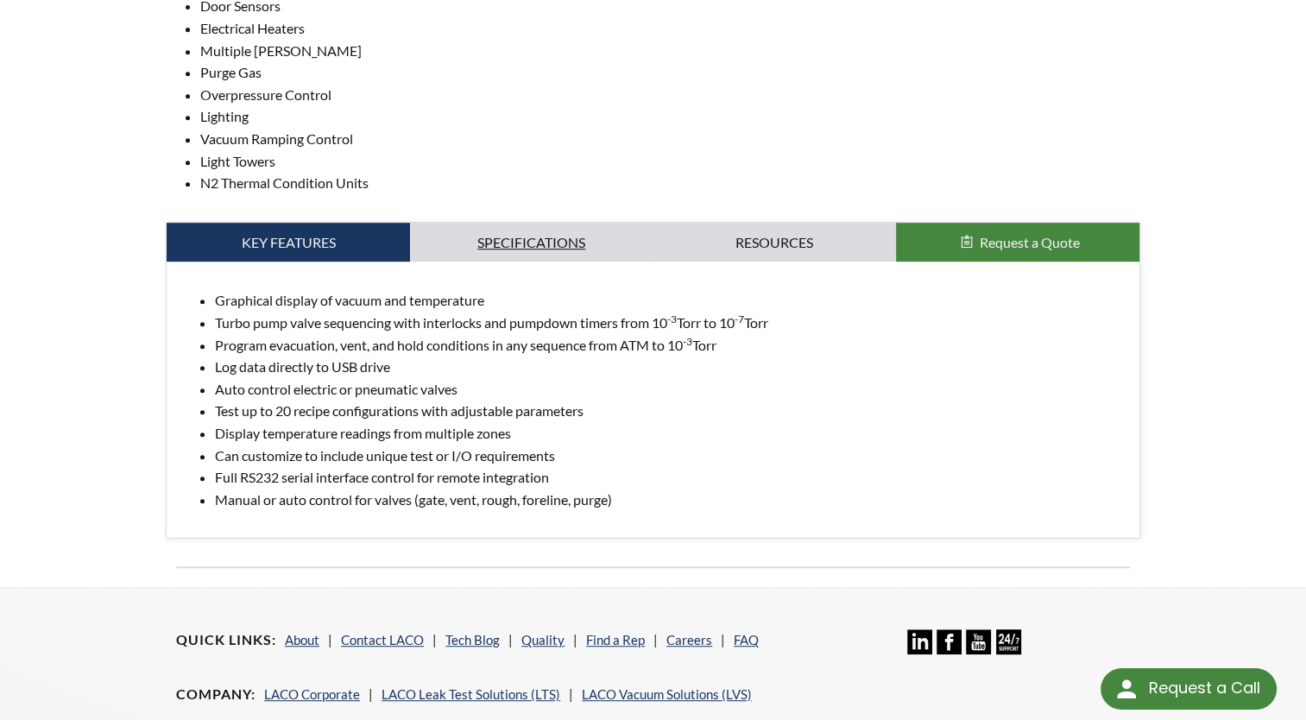
click at [589, 230] on link "Specifications" at bounding box center [531, 243] width 243 height 40
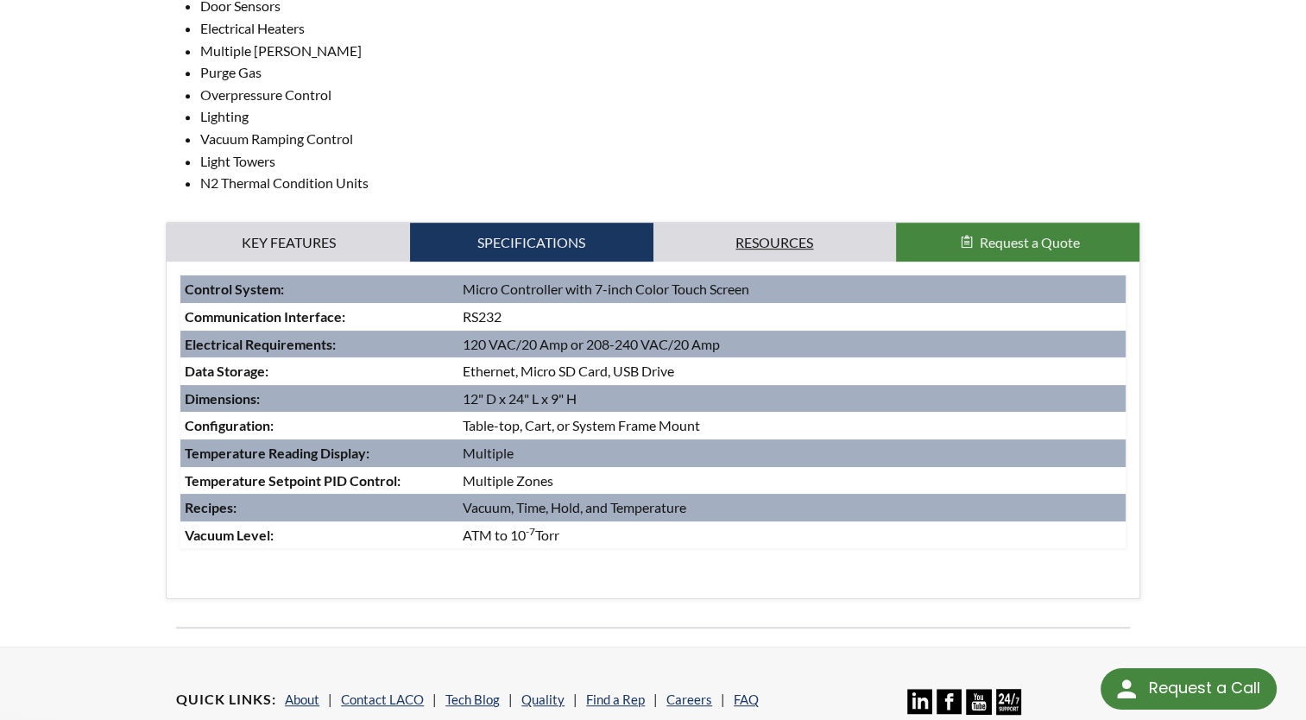
click at [725, 249] on link "Resources" at bounding box center [774, 243] width 243 height 40
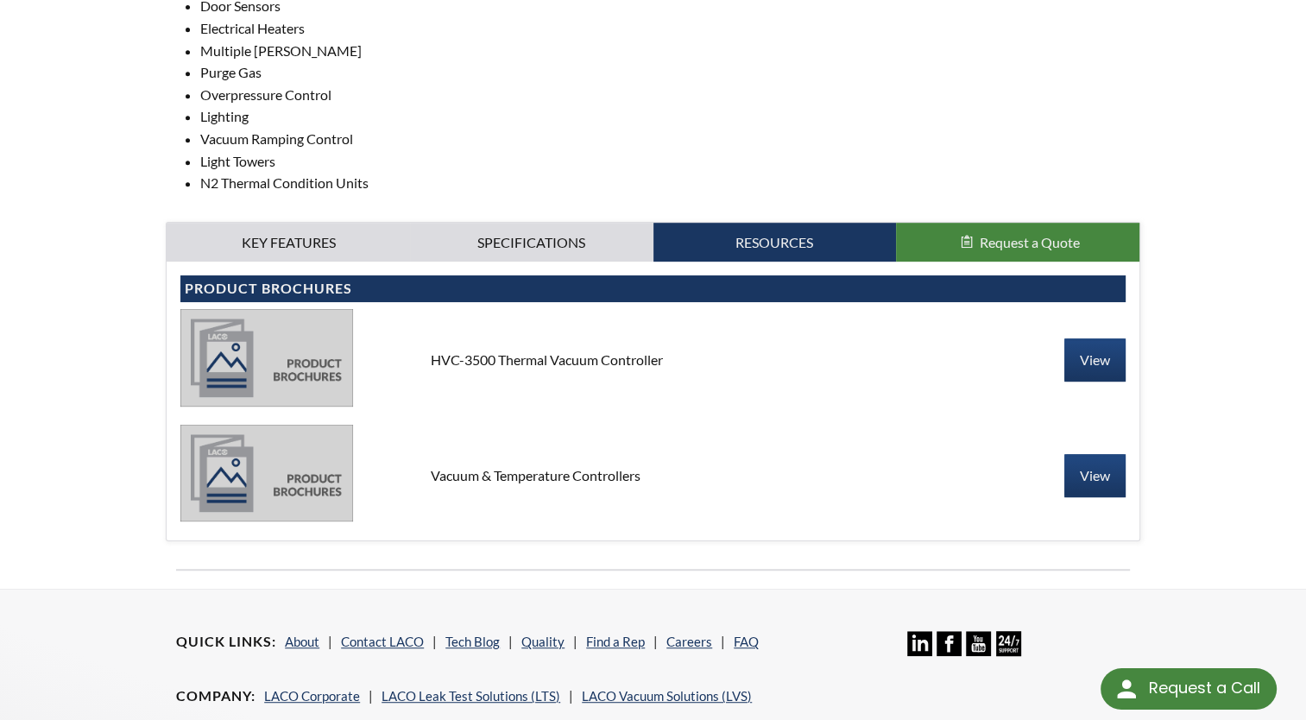
click at [1035, 247] on span "Request a Quote" at bounding box center [1029, 242] width 100 height 16
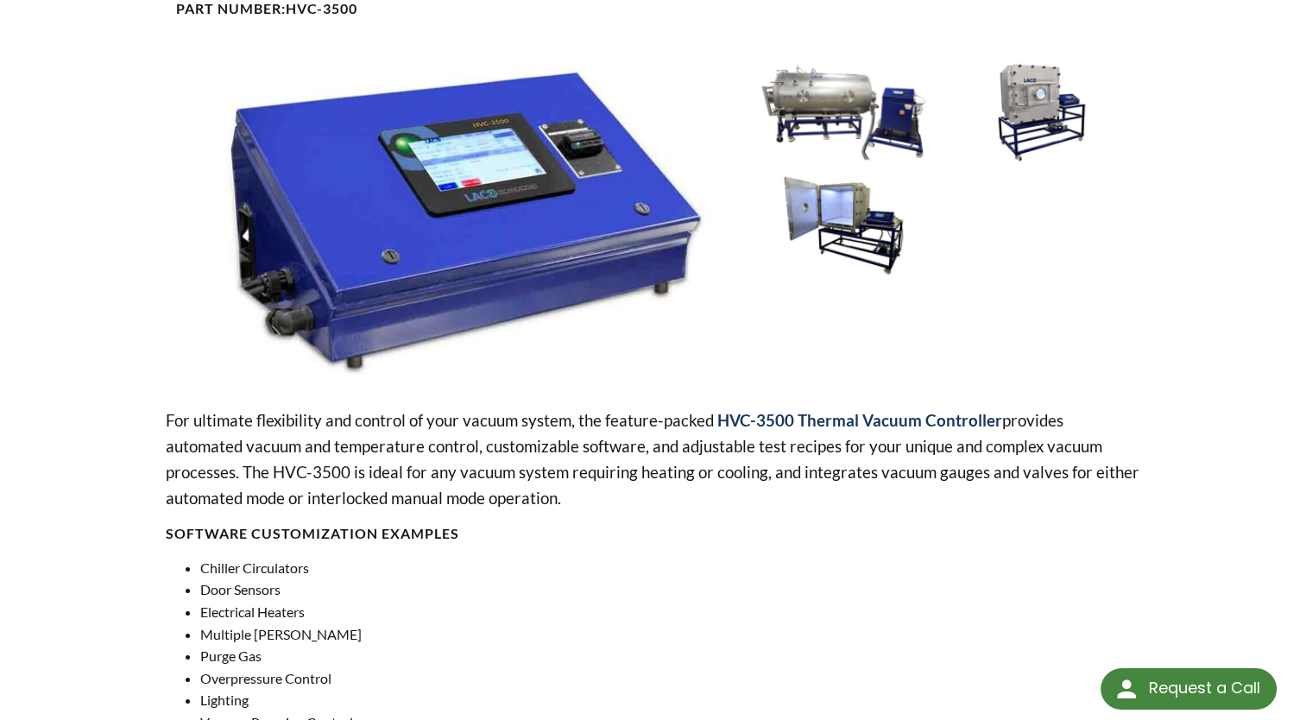
scroll to position [0, 0]
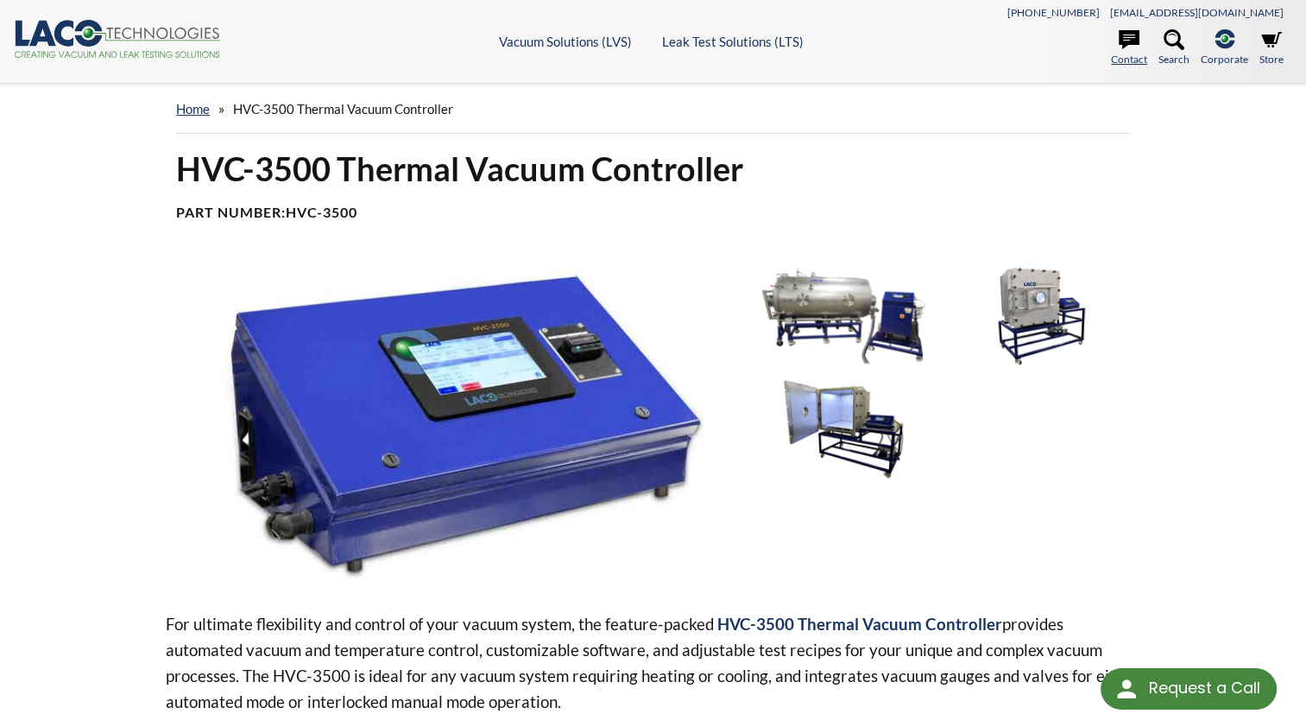
click at [1111, 40] on link "Contact" at bounding box center [1129, 48] width 36 height 38
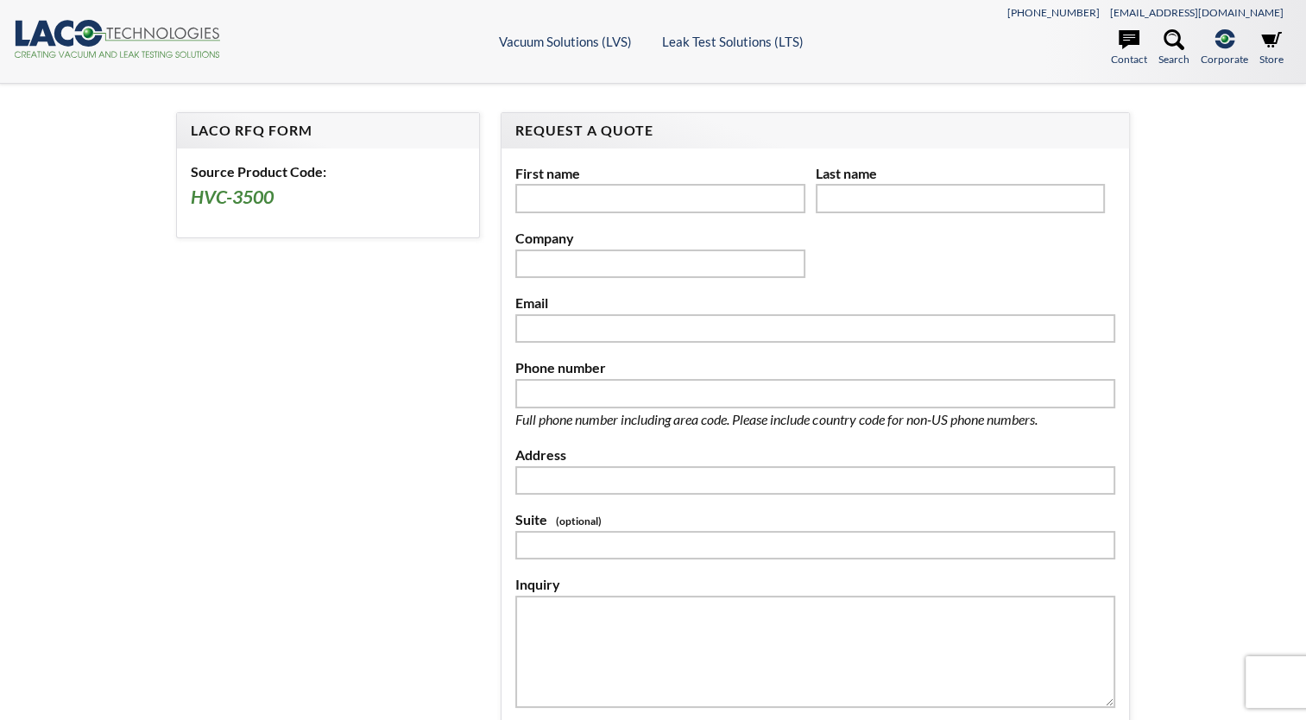
select select "Language Translate Widget"
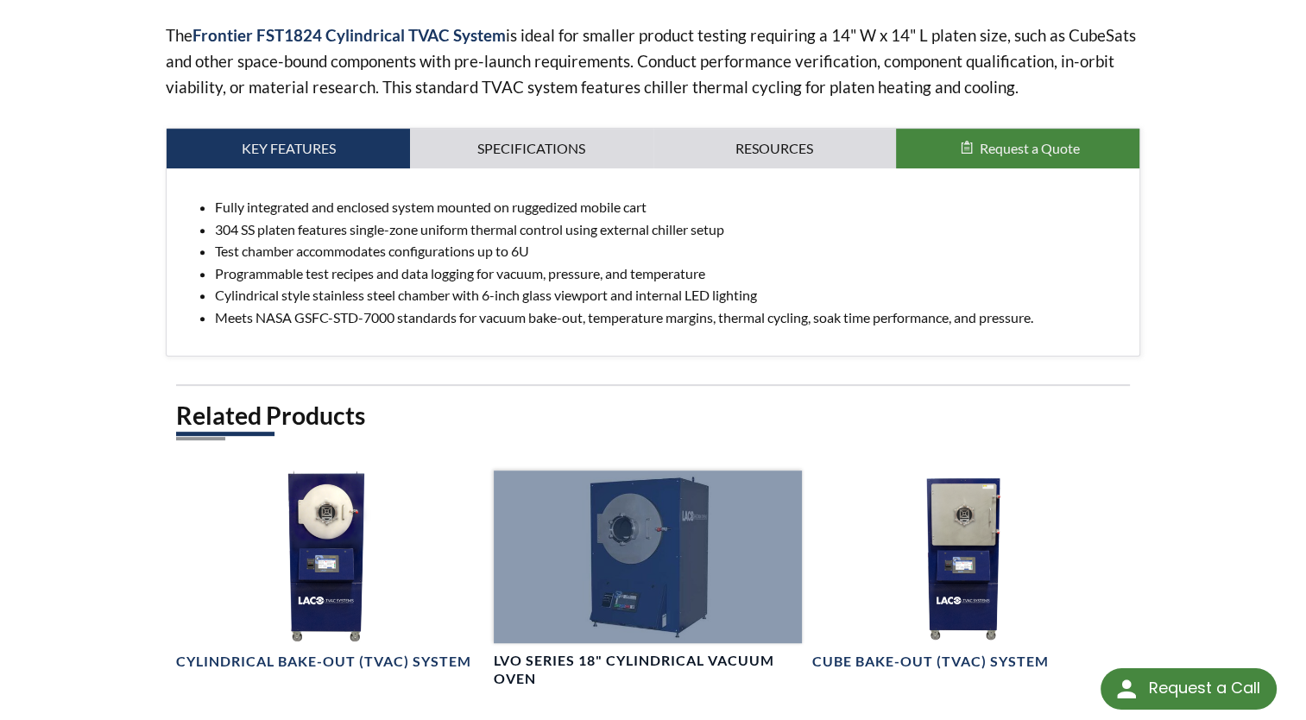
scroll to position [645, 0]
